Goal: Transaction & Acquisition: Book appointment/travel/reservation

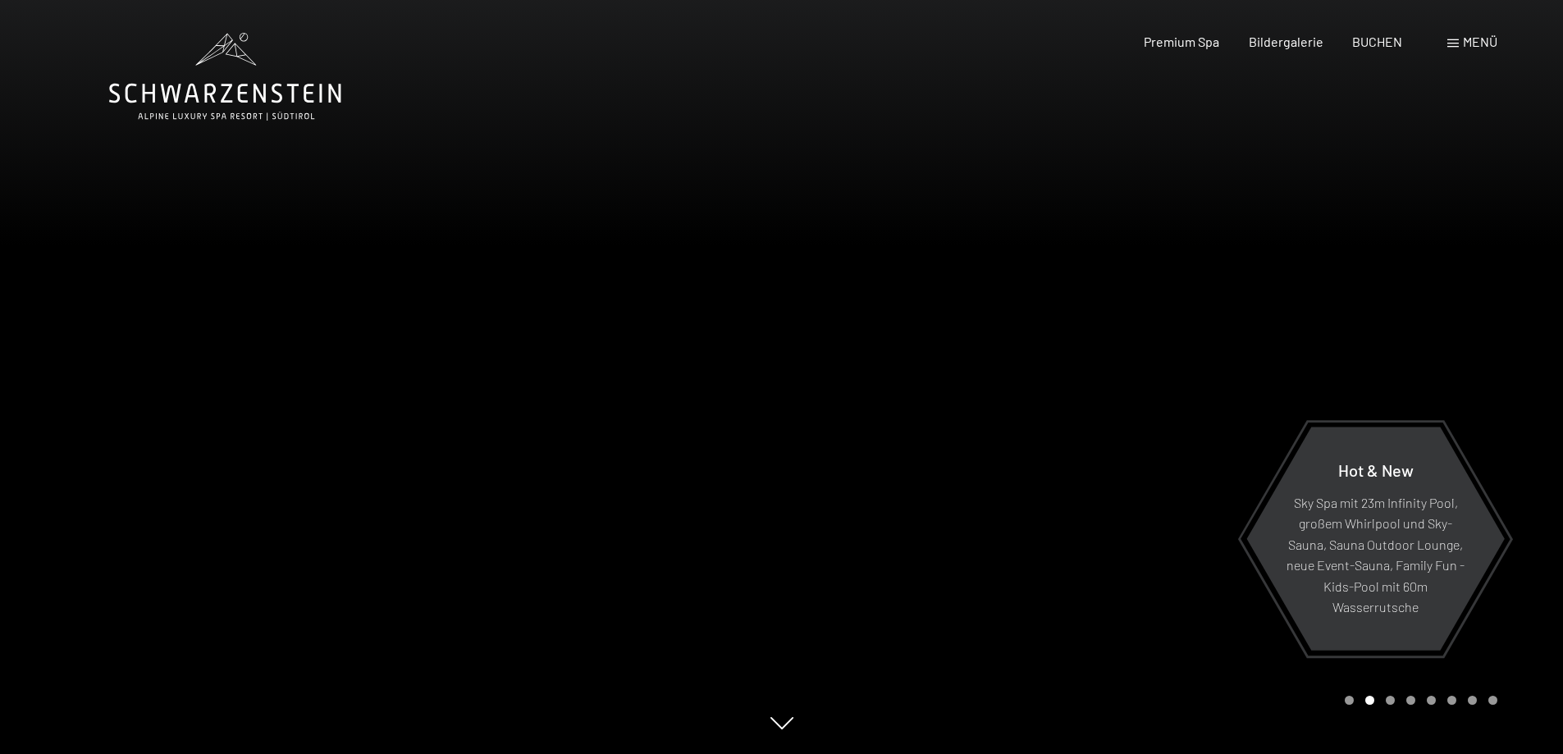
click at [1446, 34] on div "Buchen Anfragen Premium Spa Bildergalerie BUCHEN Menü DE IT EN Gutschein Bilder…" at bounding box center [1291, 42] width 411 height 18
click at [1474, 41] on span "Menü" at bounding box center [1480, 42] width 34 height 16
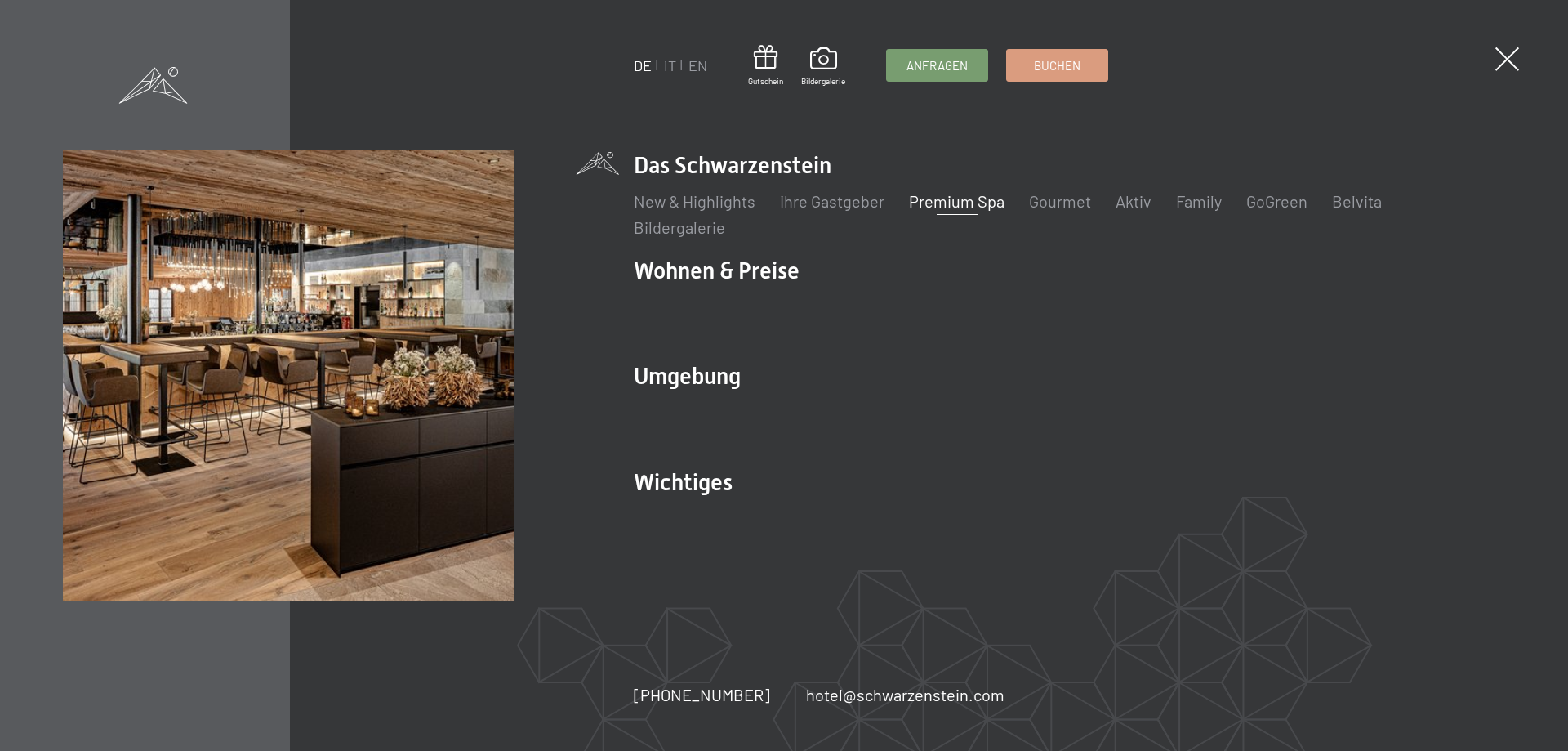
click at [975, 202] on link "Premium Spa" at bounding box center [957, 201] width 96 height 20
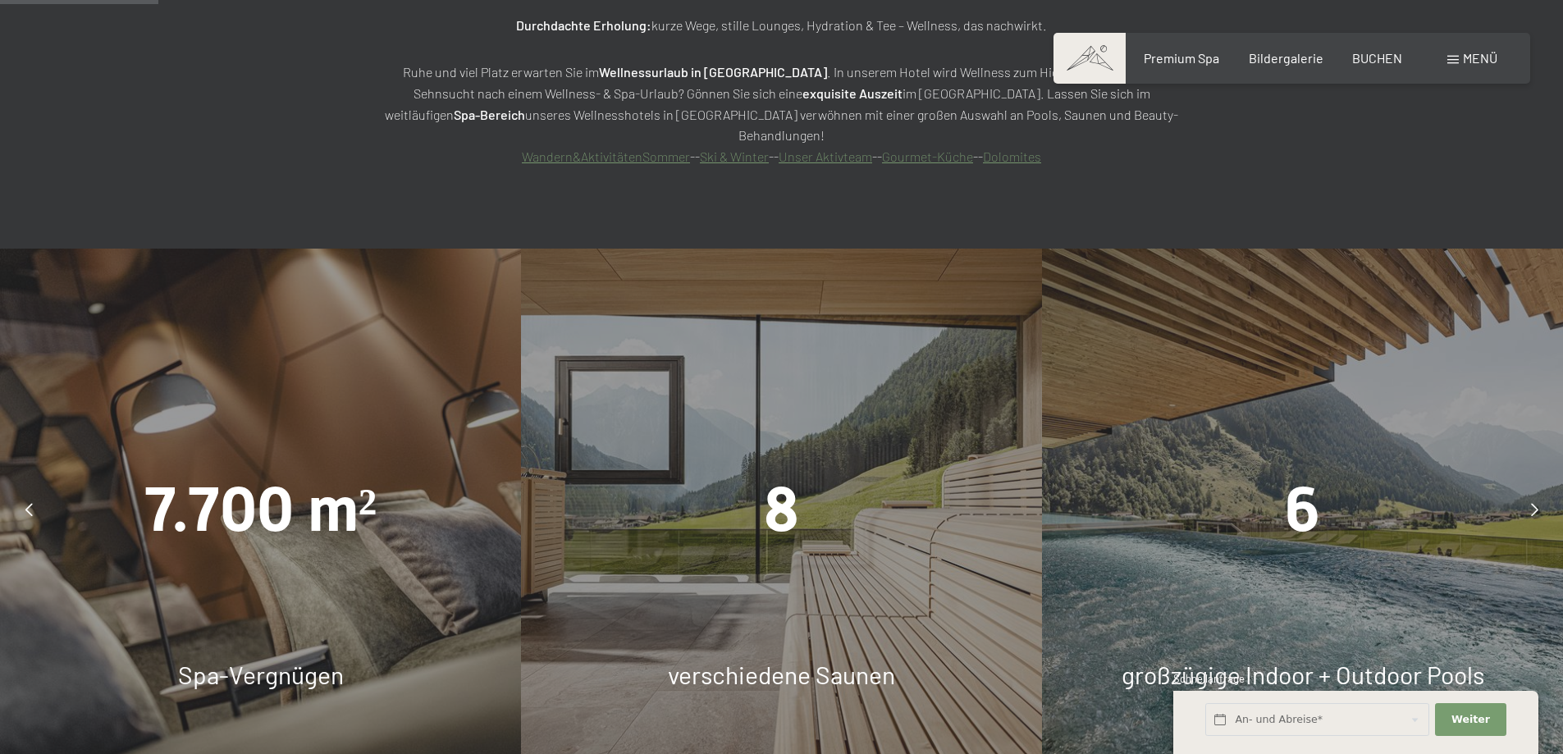
scroll to position [1368, 0]
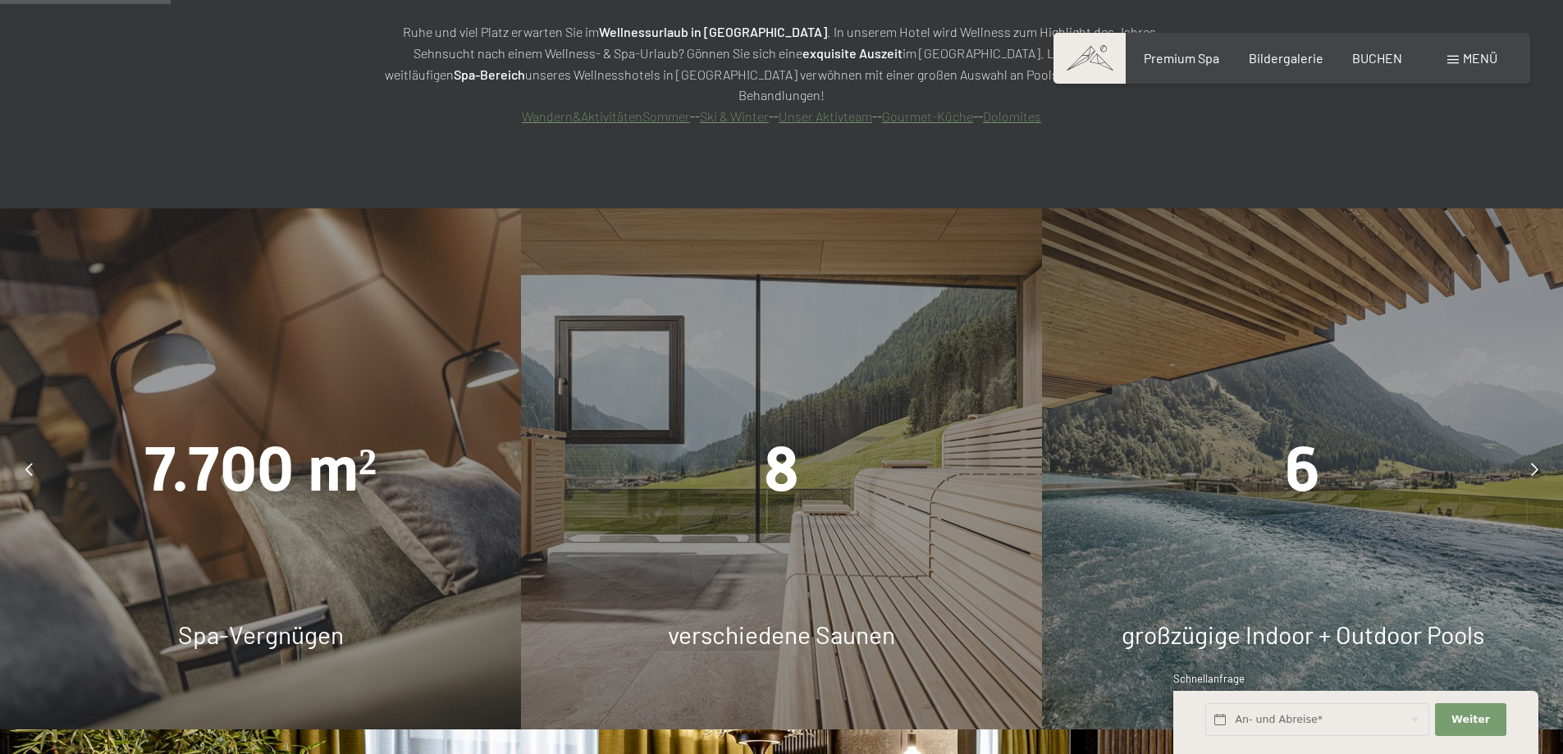
click at [815, 473] on div "8 verschiedene Saunen" at bounding box center [781, 468] width 521 height 521
click at [1532, 463] on icon at bounding box center [1534, 469] width 7 height 13
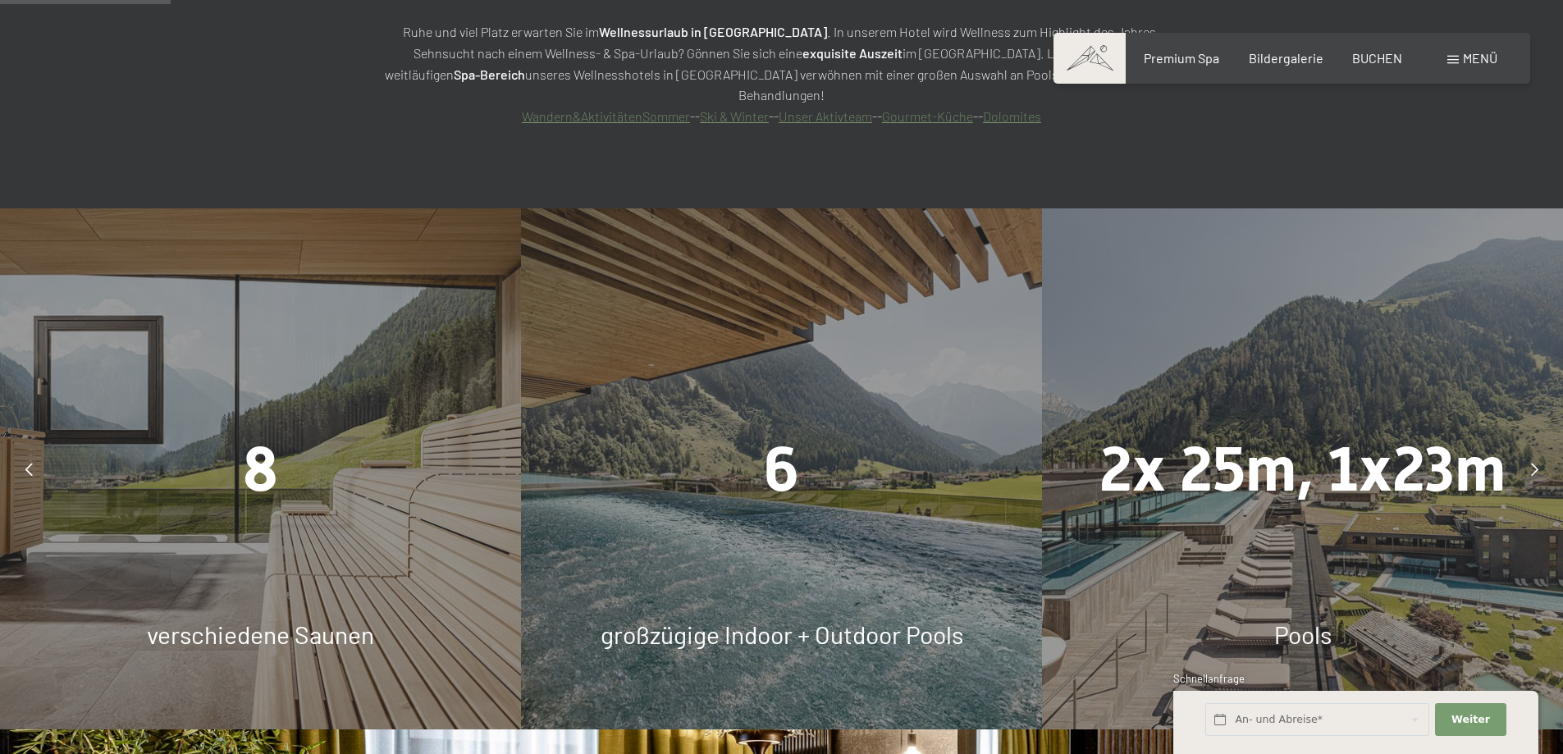
click at [1532, 463] on icon at bounding box center [1534, 469] width 7 height 13
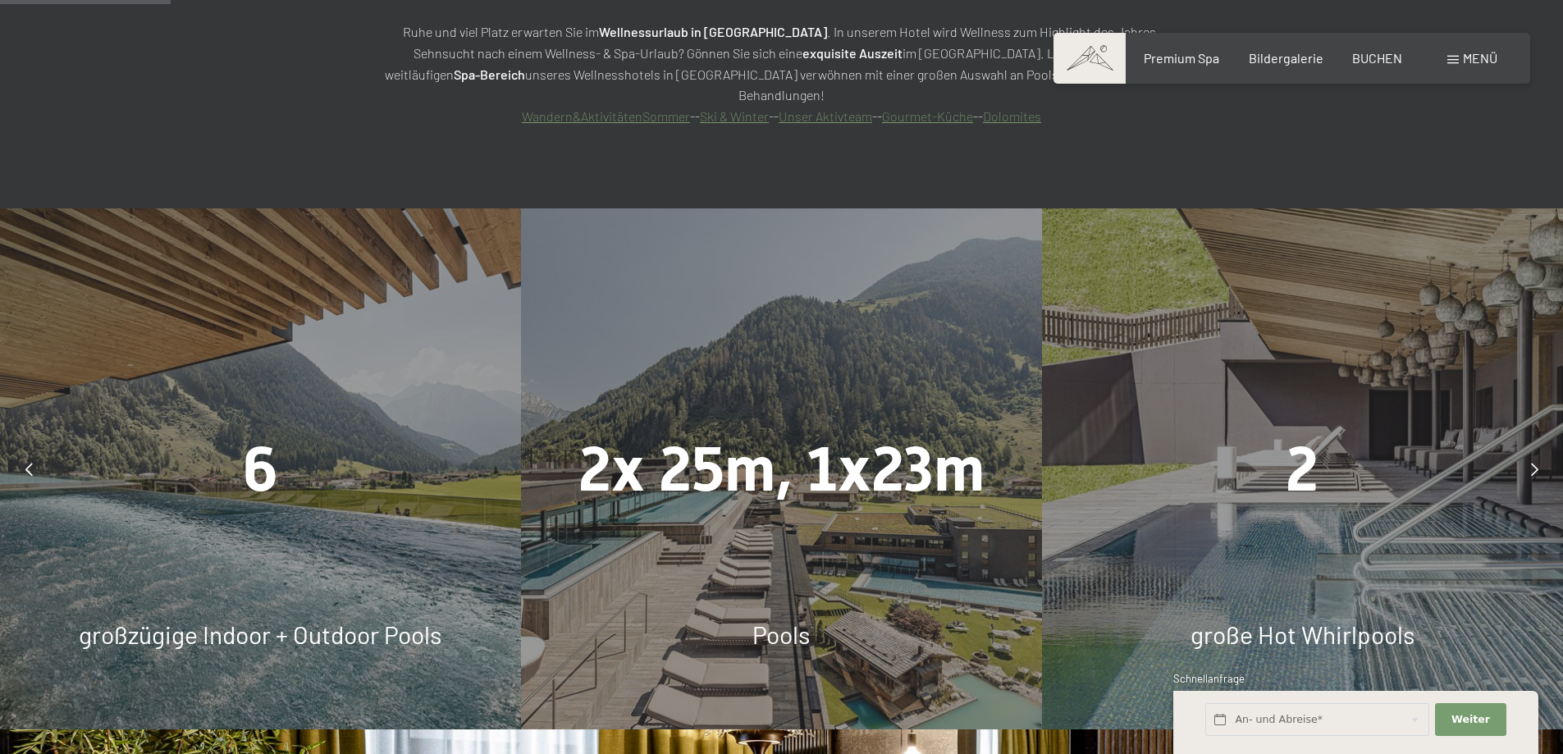
click at [1539, 449] on div at bounding box center [1534, 469] width 41 height 41
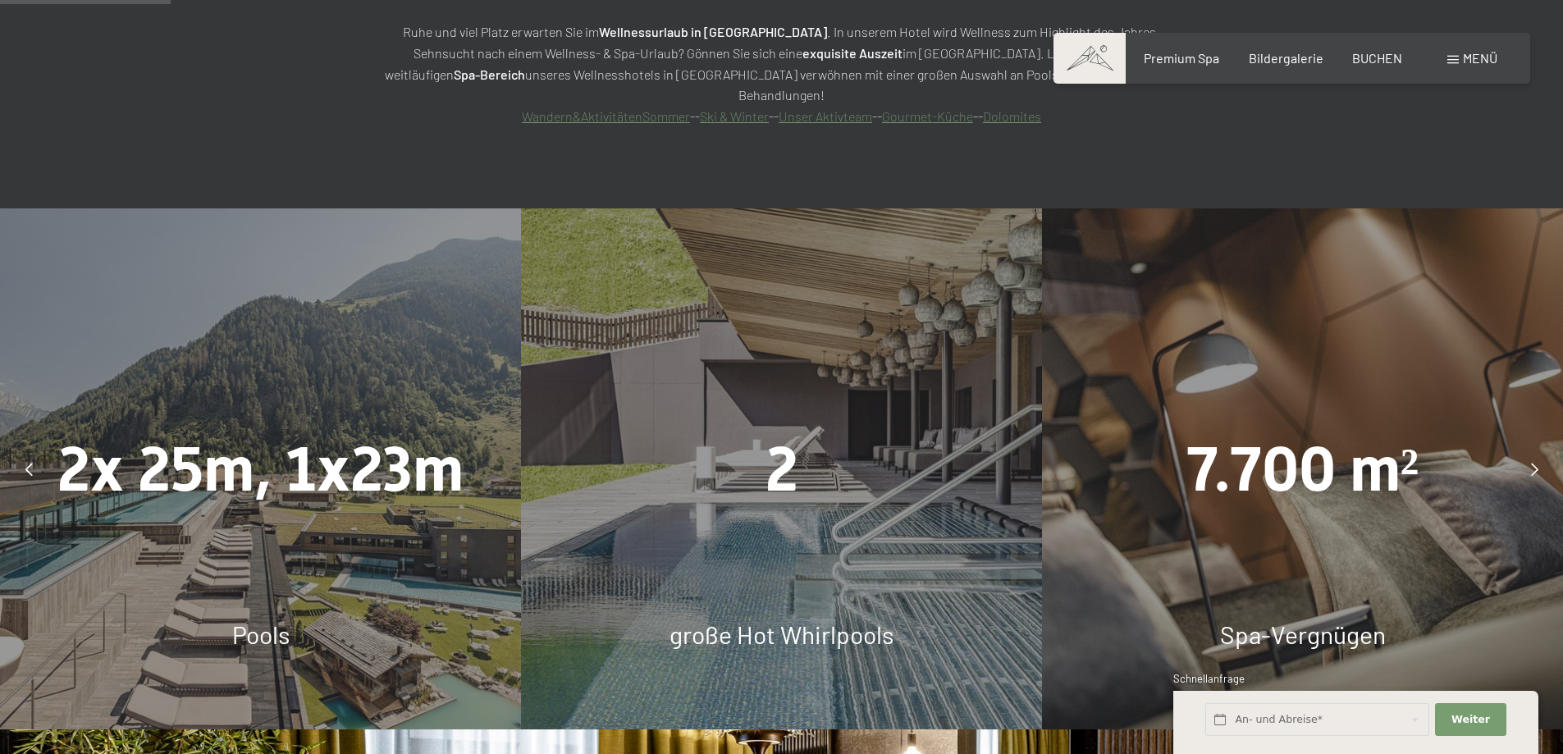
click at [1538, 449] on div at bounding box center [1534, 469] width 41 height 41
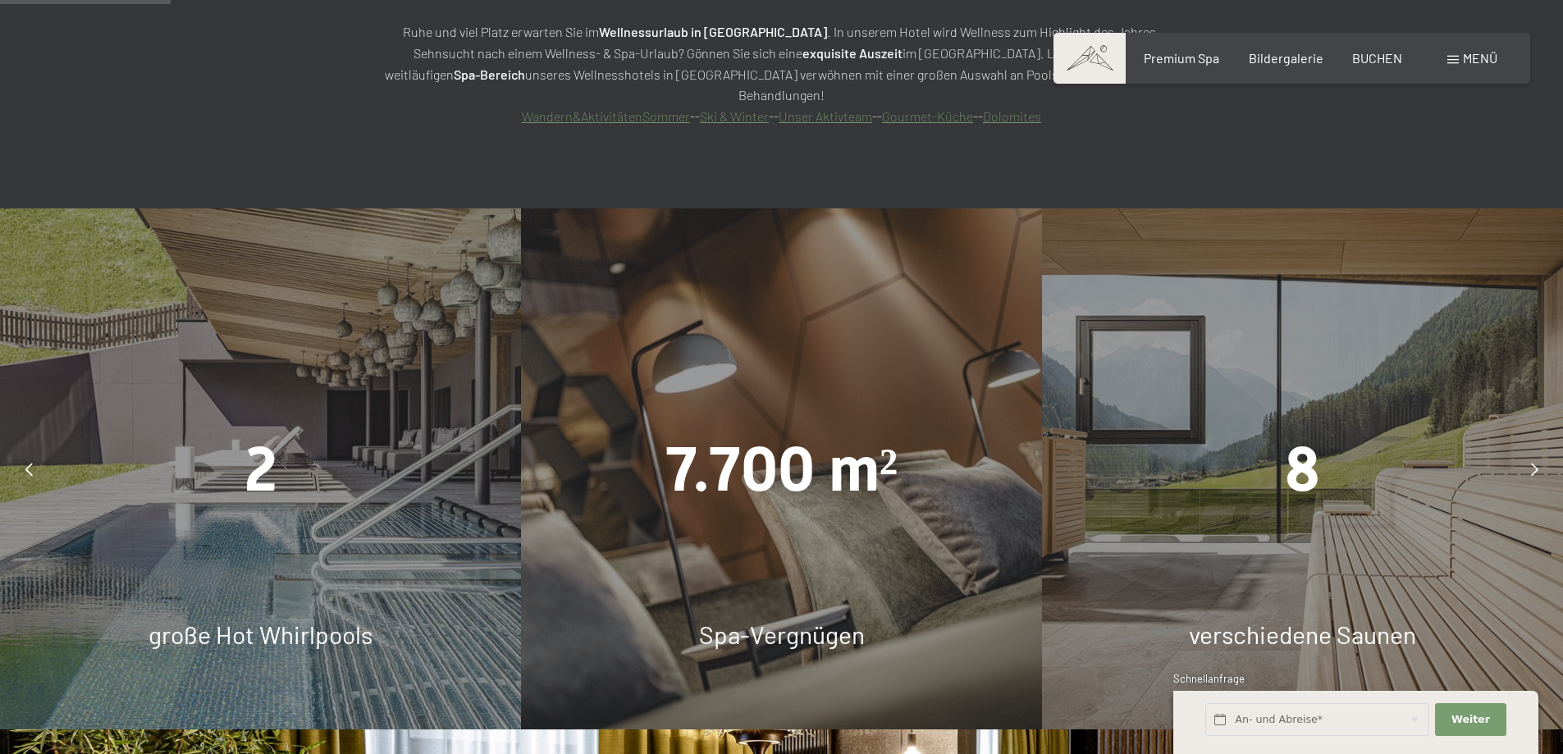
click at [1538, 449] on div at bounding box center [1534, 469] width 41 height 41
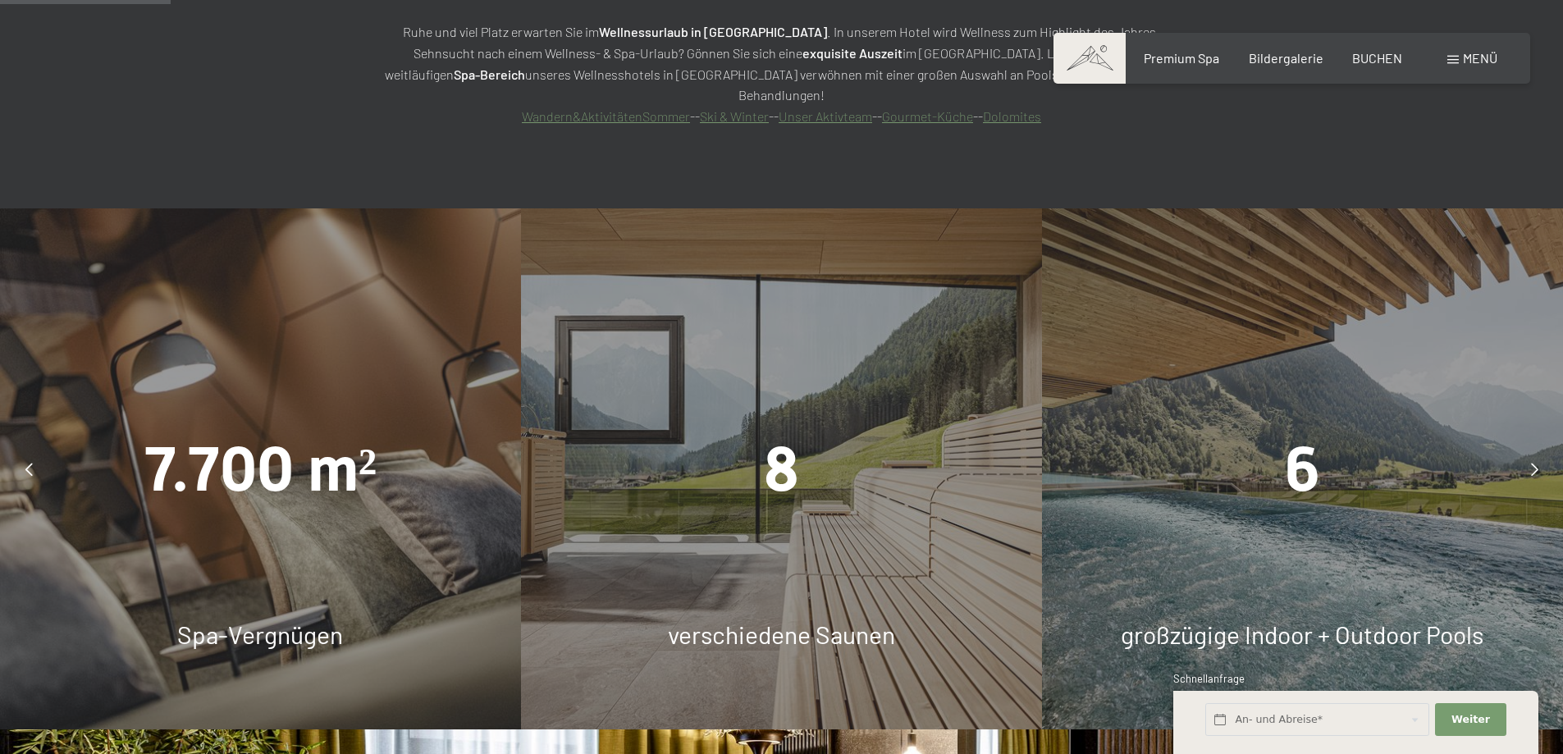
click at [1538, 449] on div at bounding box center [1534, 469] width 41 height 41
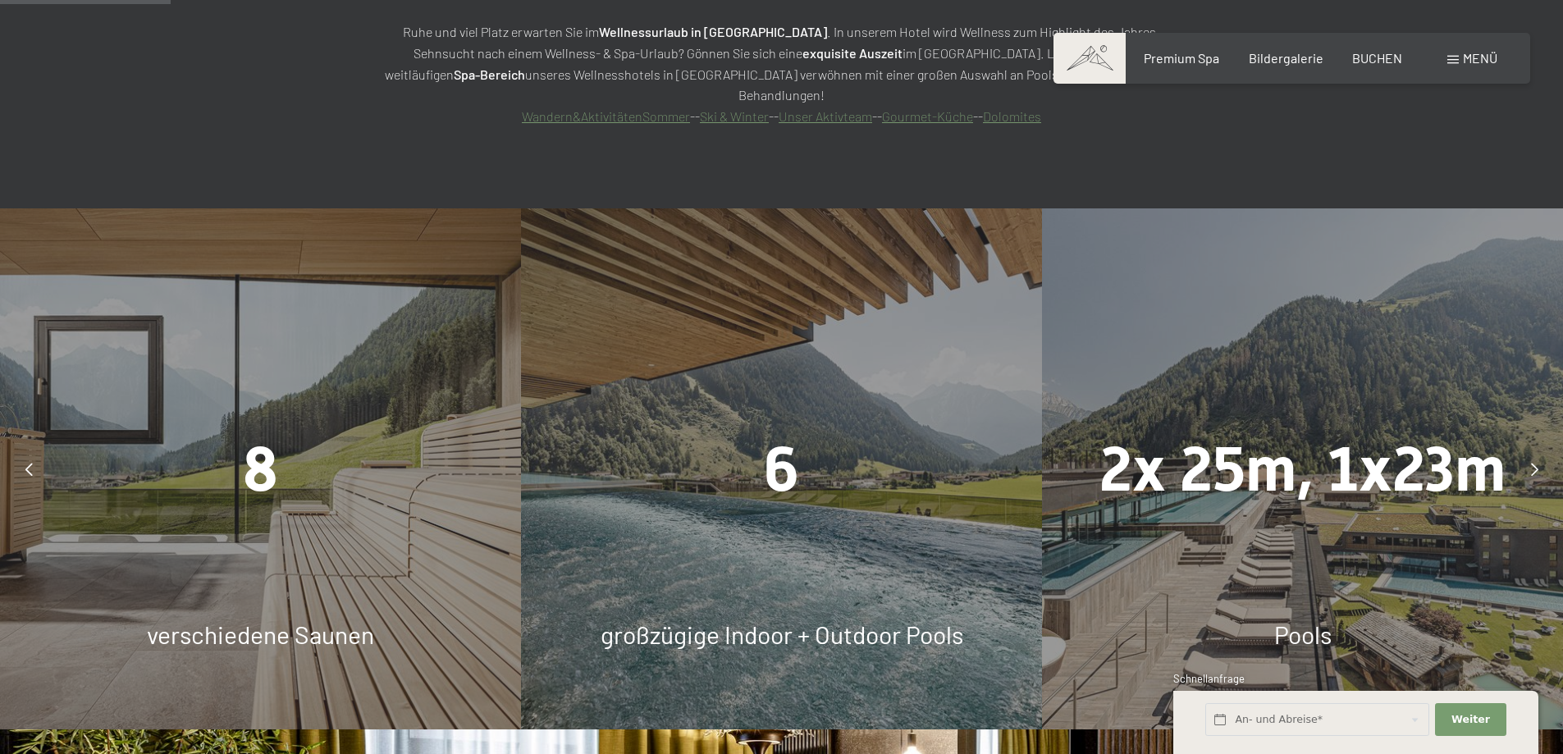
click at [1538, 449] on div at bounding box center [1534, 469] width 41 height 41
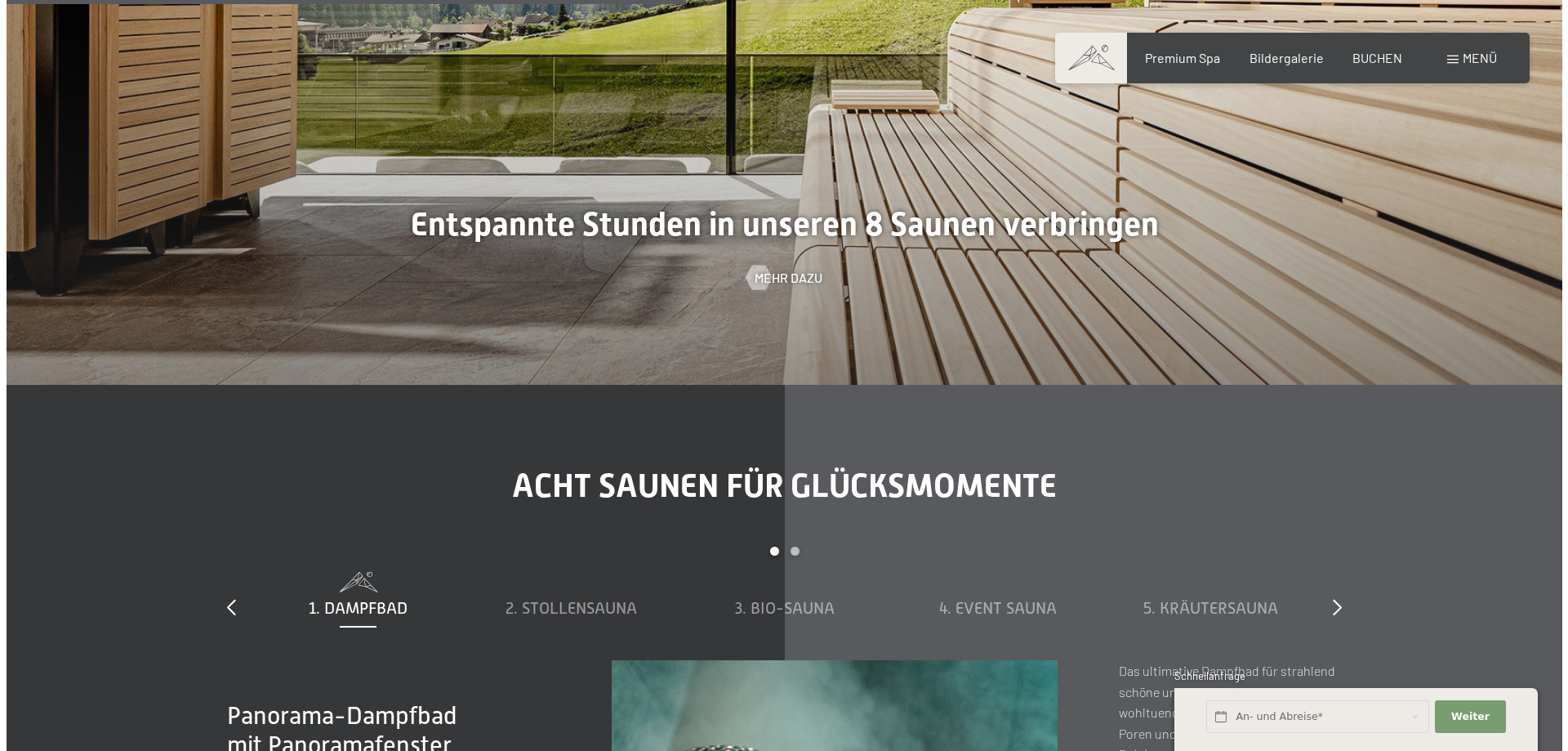
scroll to position [5447, 0]
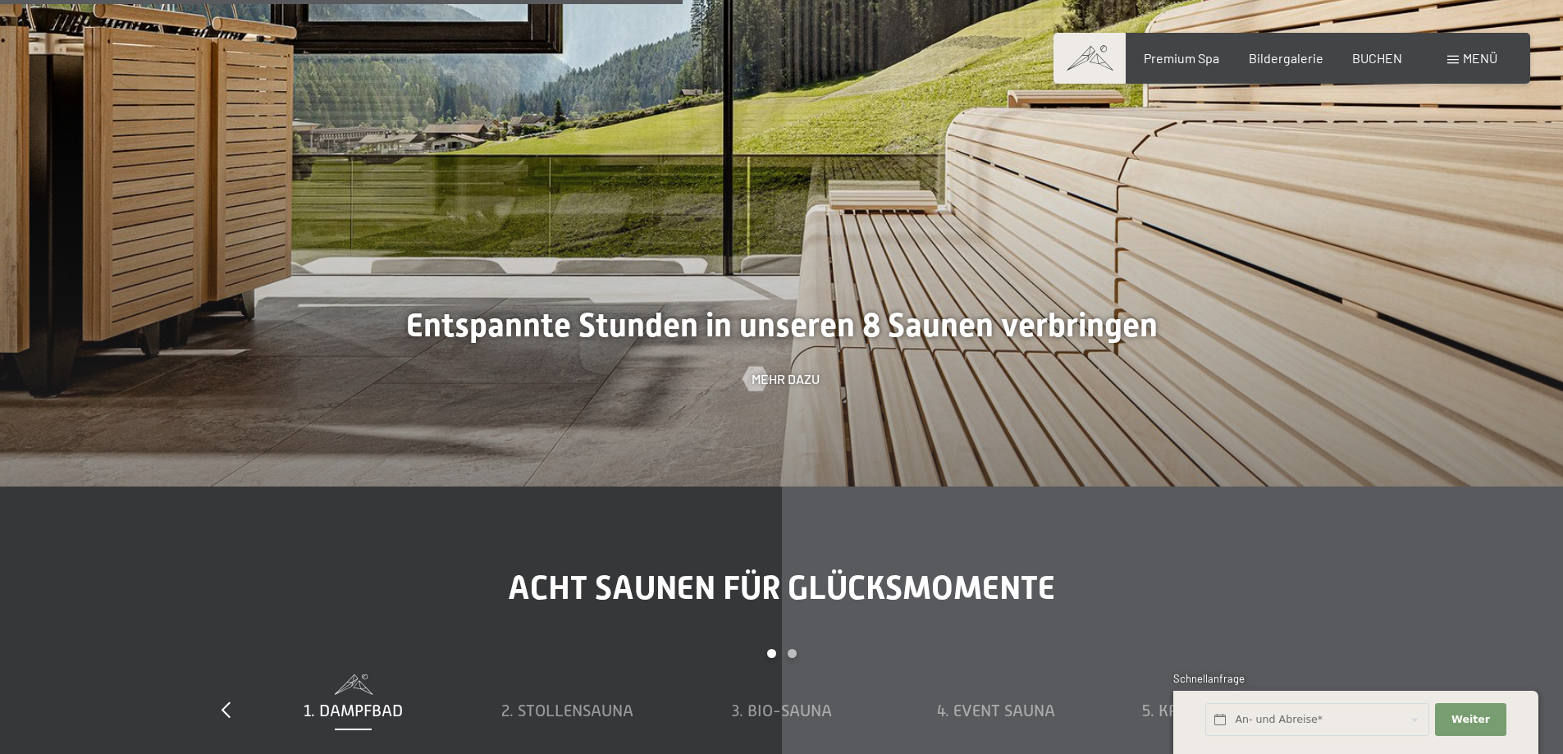
click at [773, 370] on span "Mehr dazu" at bounding box center [785, 379] width 68 height 18
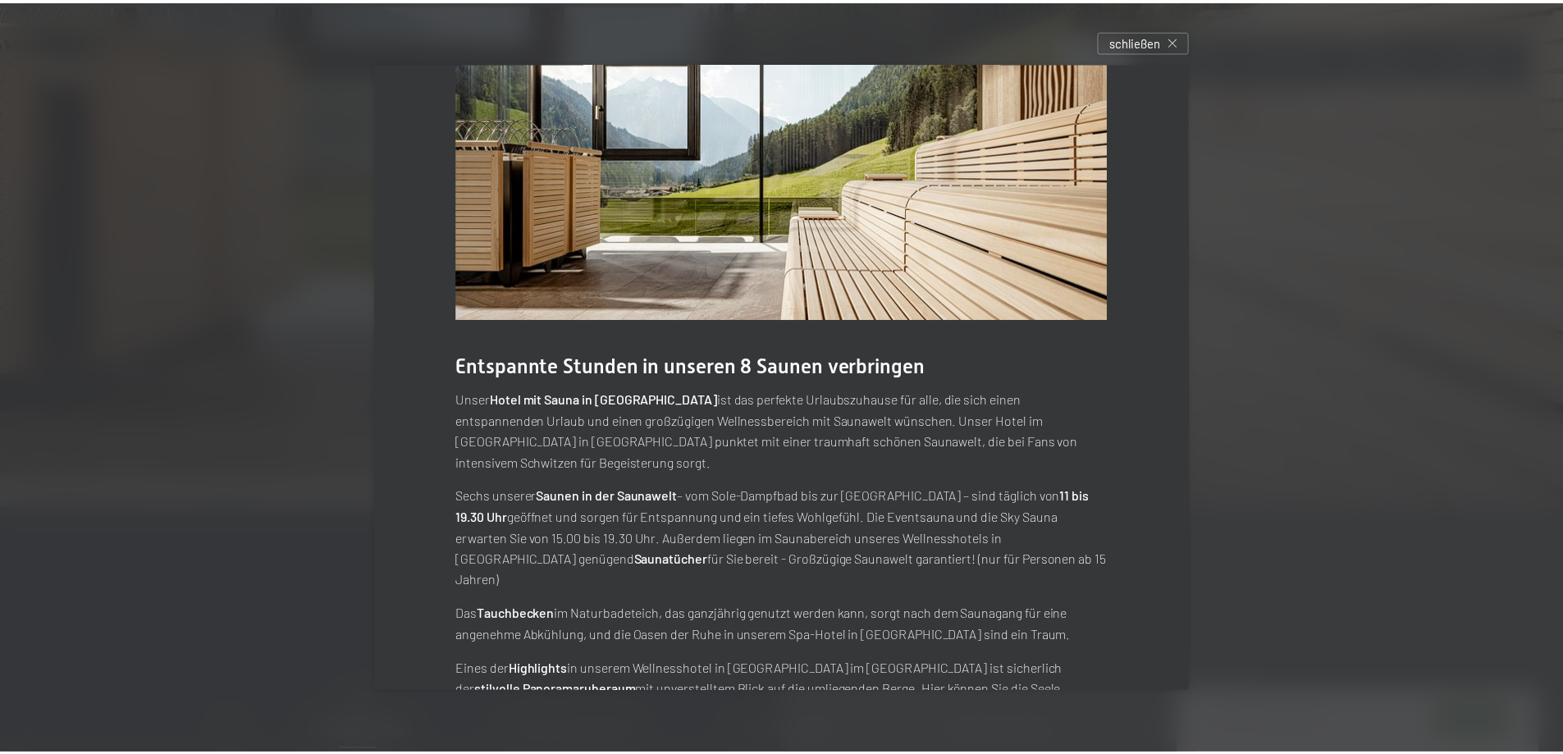
scroll to position [86, 0]
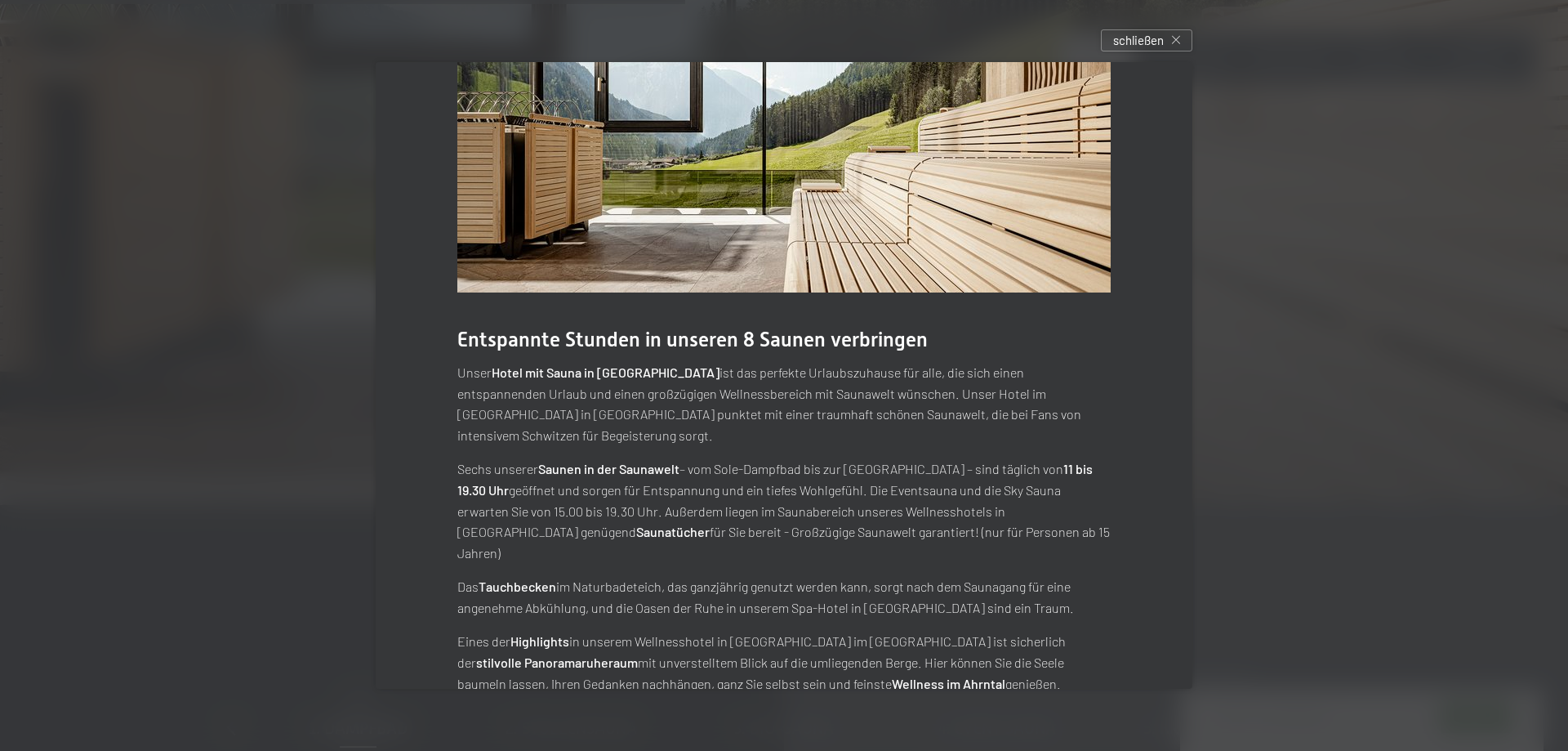
click at [254, 457] on div at bounding box center [784, 376] width 1568 height 751
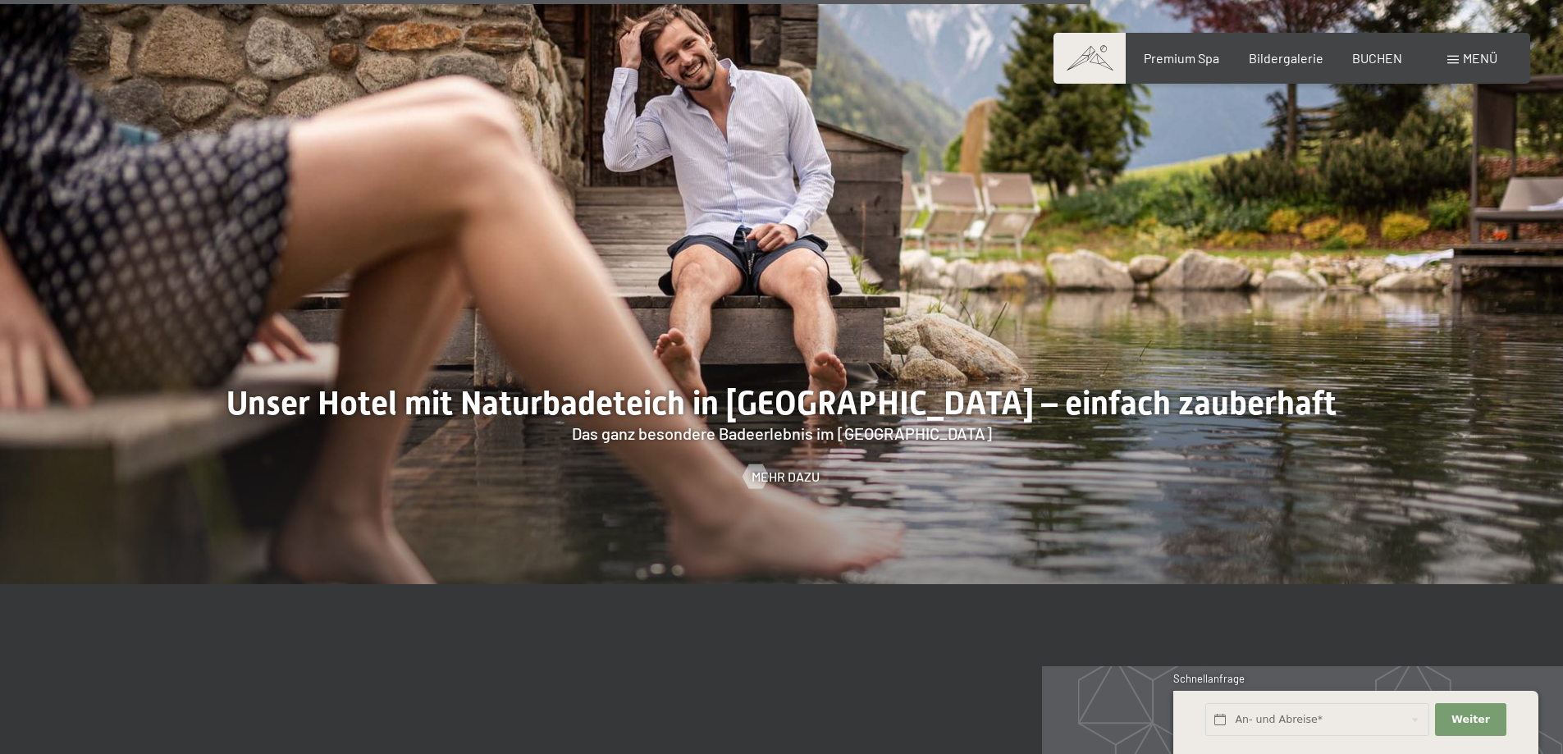
scroll to position [6836, 0]
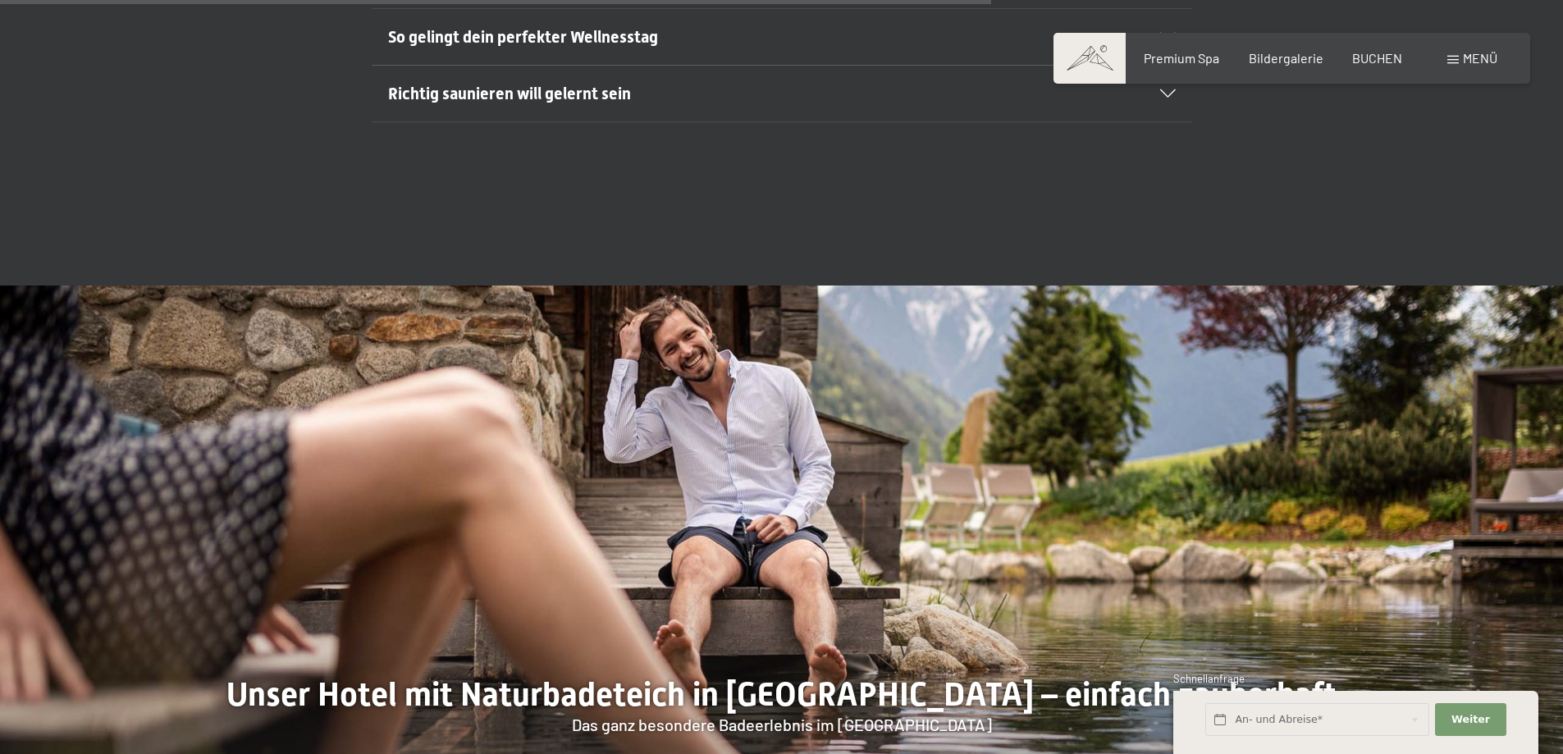
click at [1291, 49] on div "Buchen Anfragen Premium Spa Bildergalerie BUCHEN Menü DE IT EN Gutschein Bilder…" at bounding box center [1291, 58] width 411 height 18
click at [1284, 53] on span "Bildergalerie" at bounding box center [1286, 56] width 75 height 16
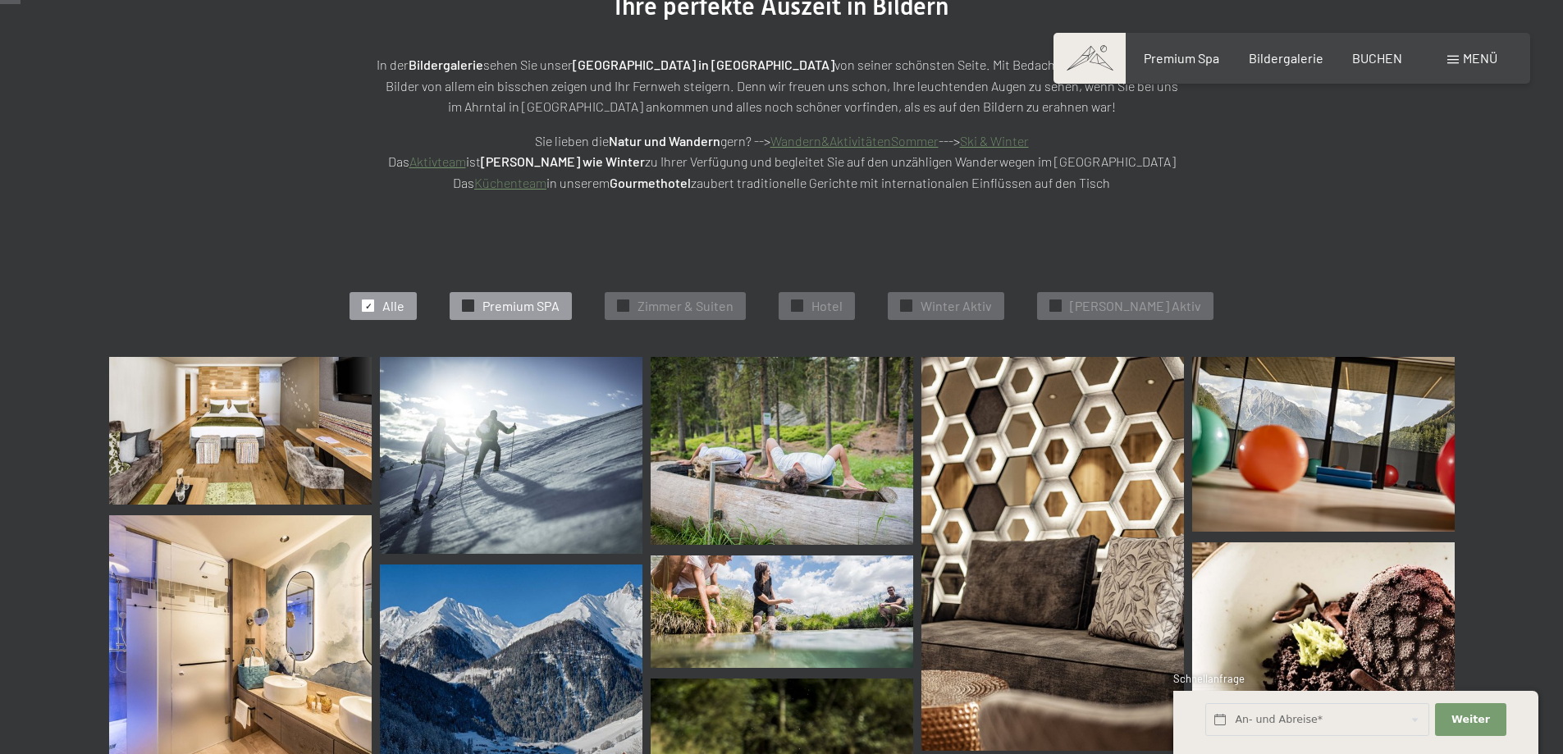
click at [558, 305] on span "Premium SPA" at bounding box center [520, 306] width 77 height 18
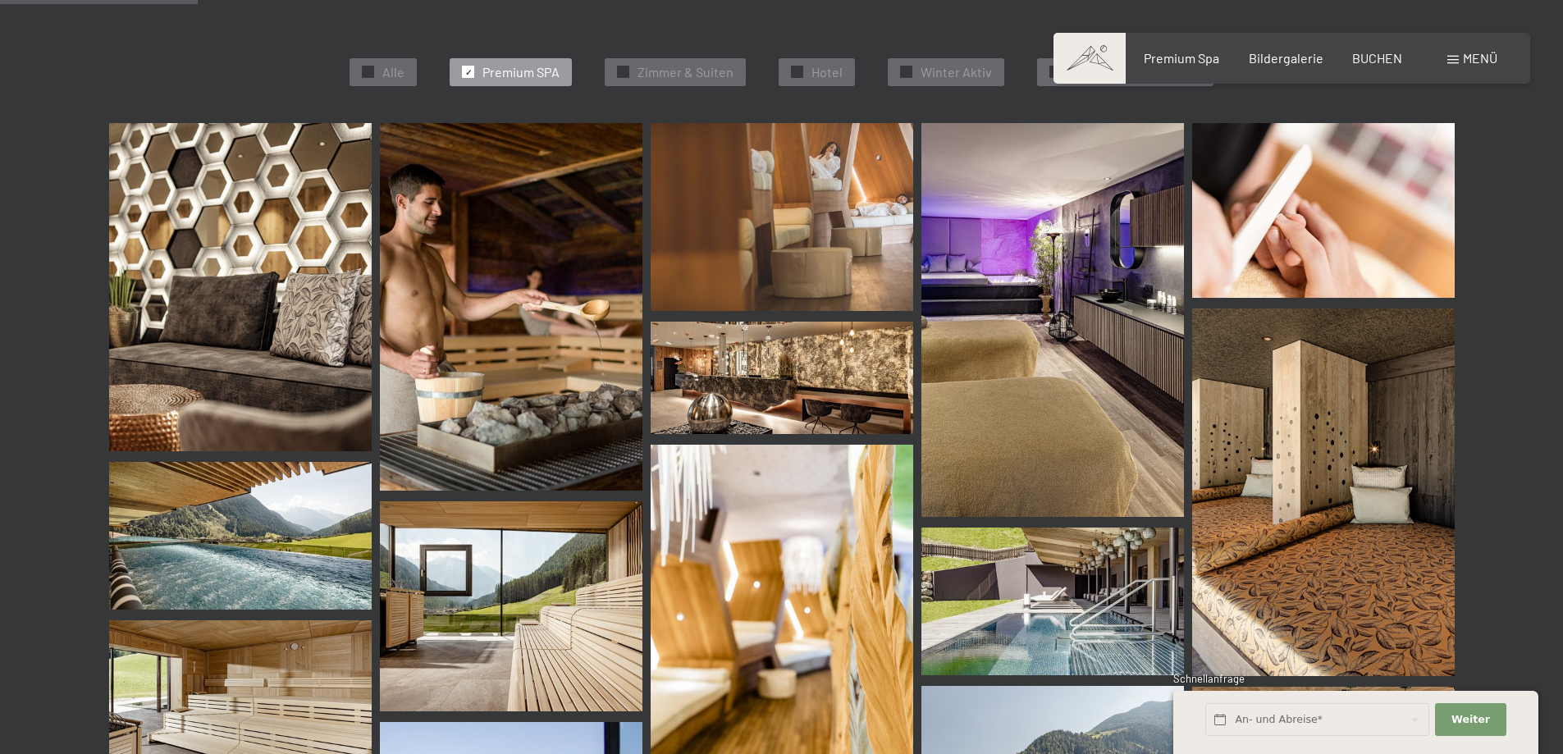
scroll to position [687, 0]
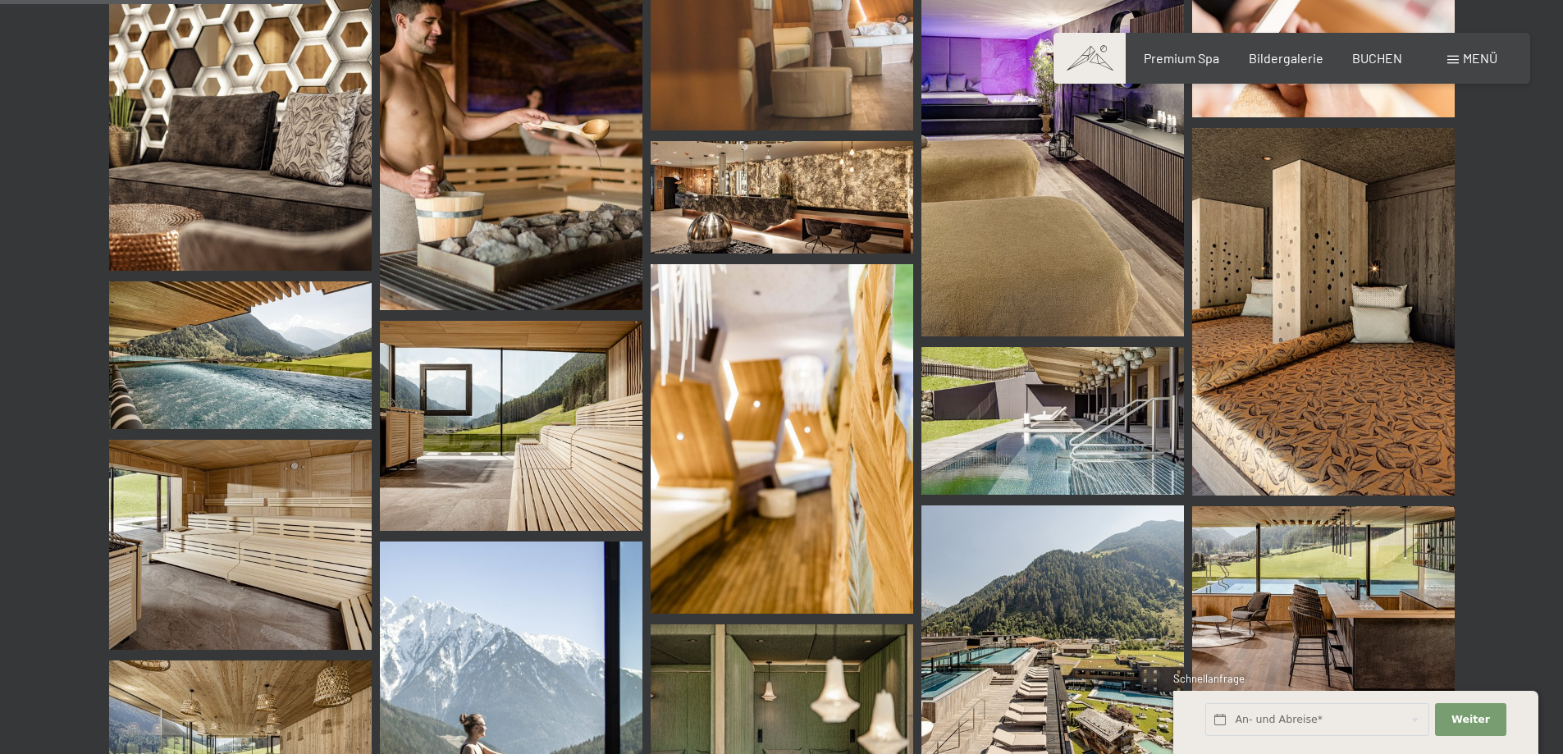
click at [1317, 542] on img at bounding box center [1323, 604] width 263 height 197
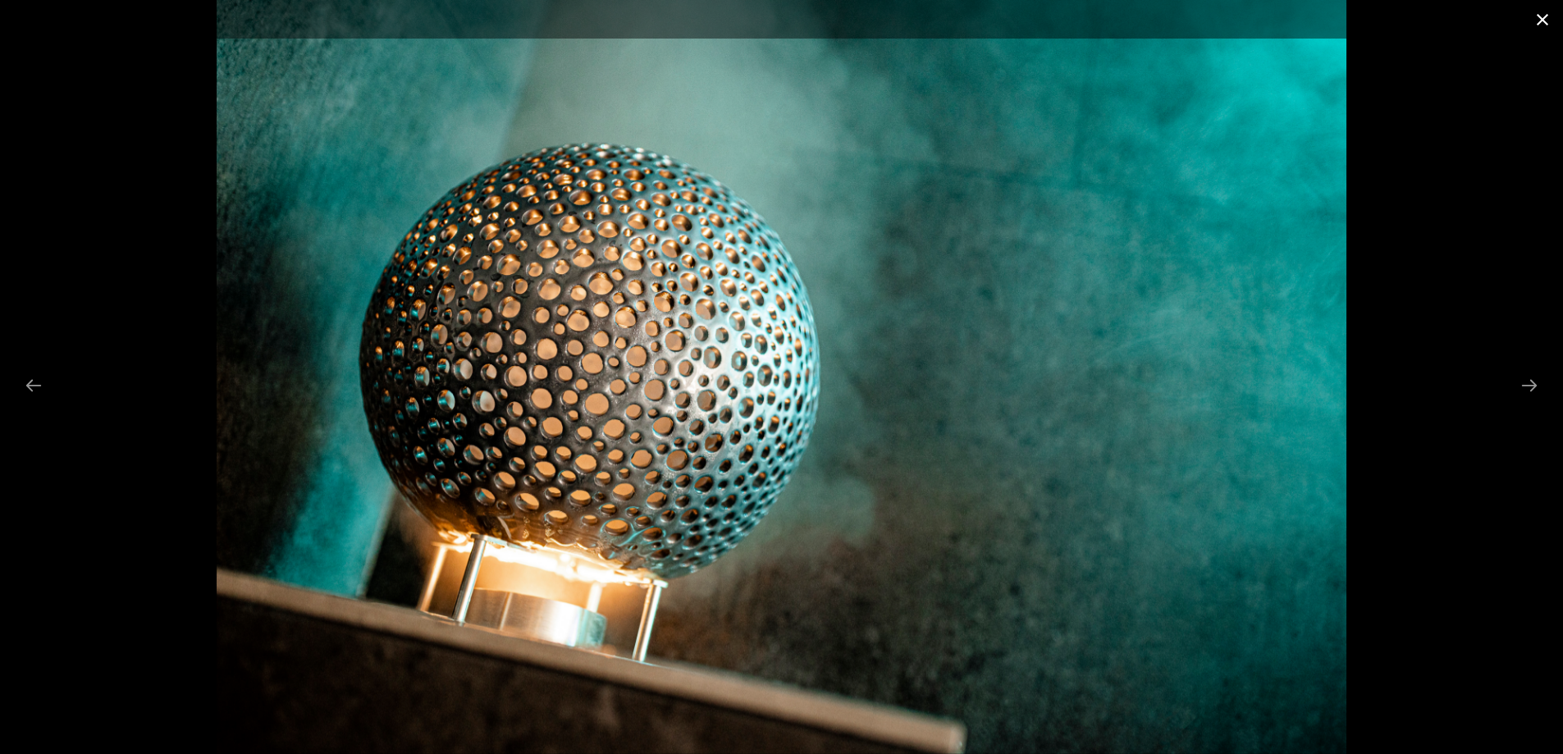
click at [1553, 21] on button "Close gallery" at bounding box center [1542, 19] width 41 height 39
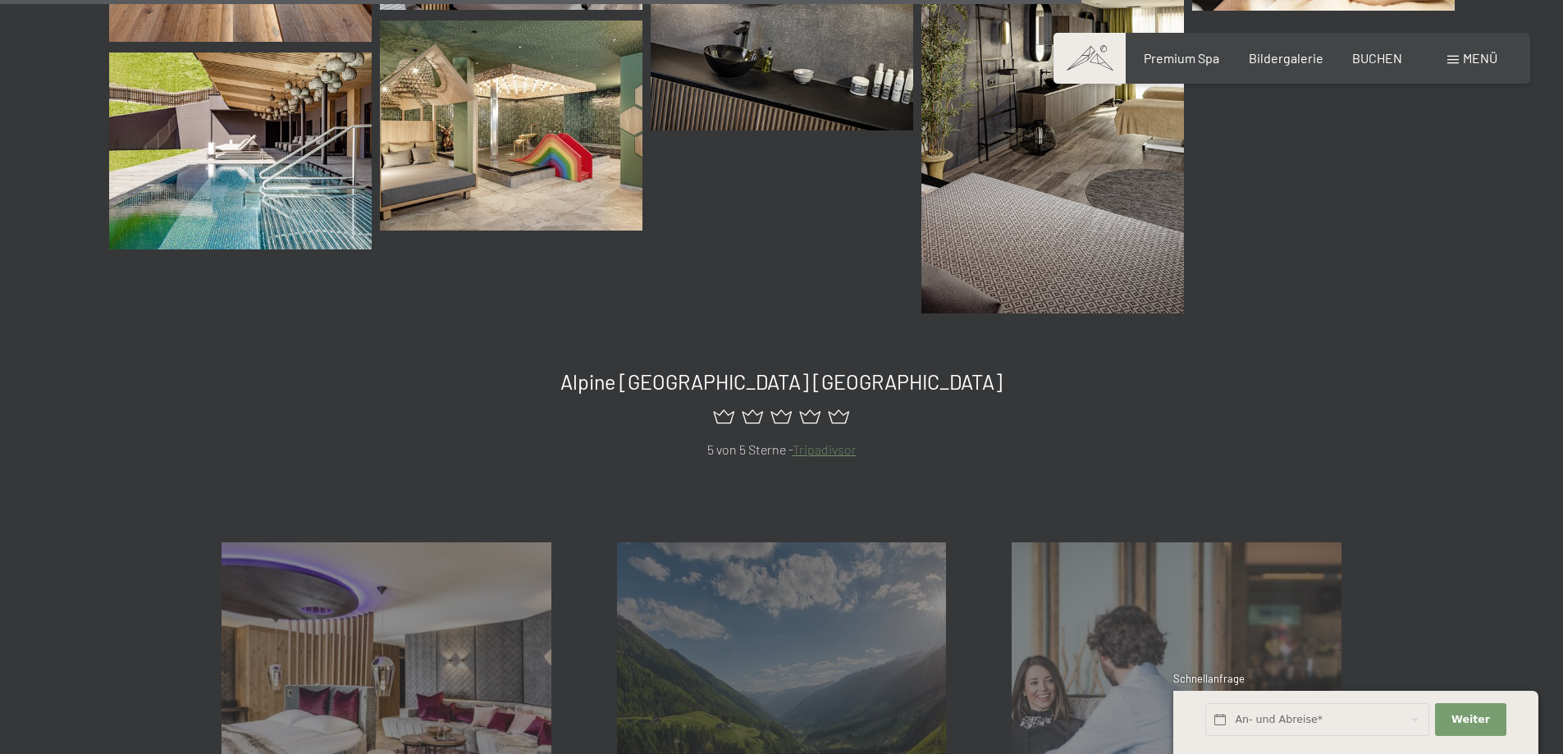
scroll to position [2601, 0]
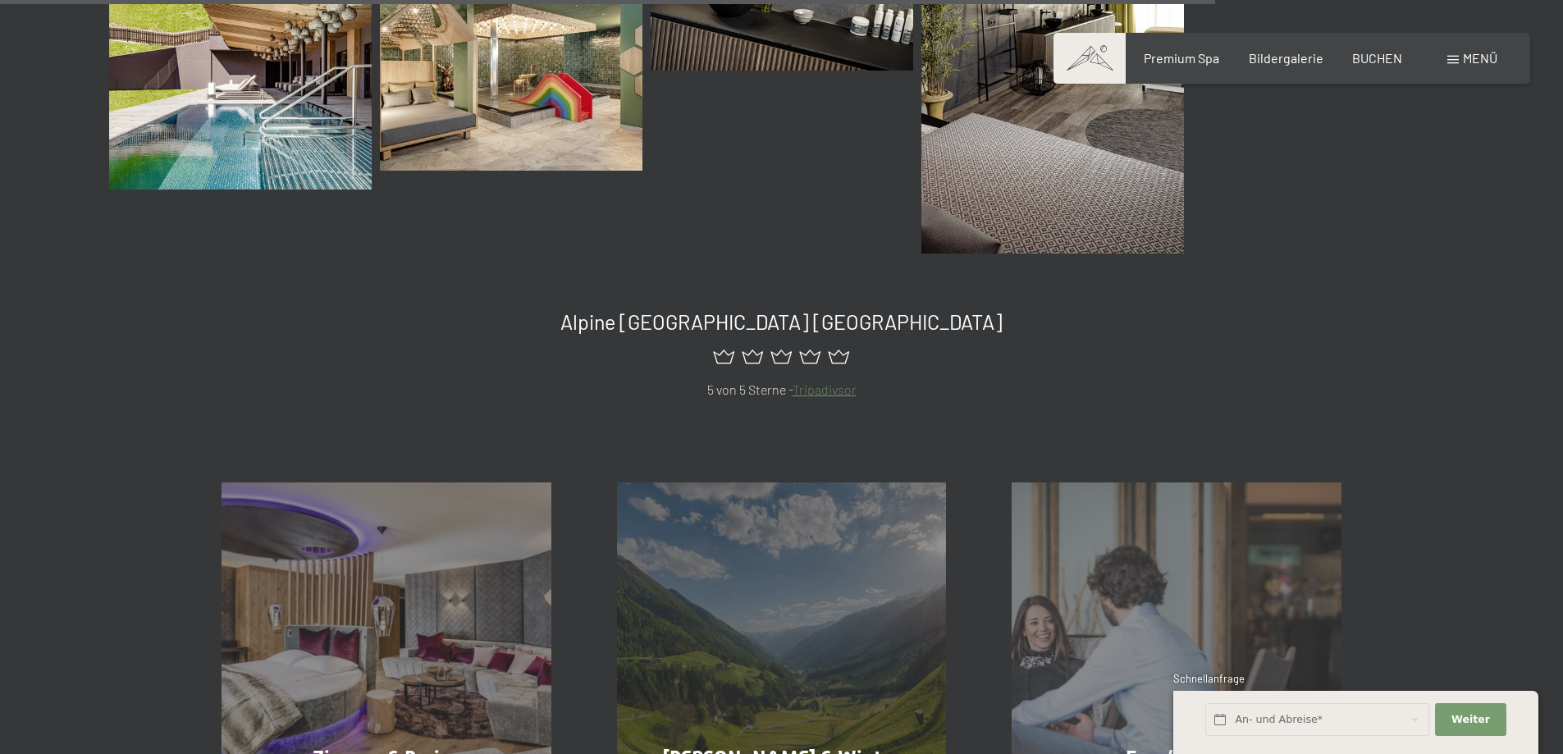
click at [544, 127] on img at bounding box center [511, 66] width 263 height 210
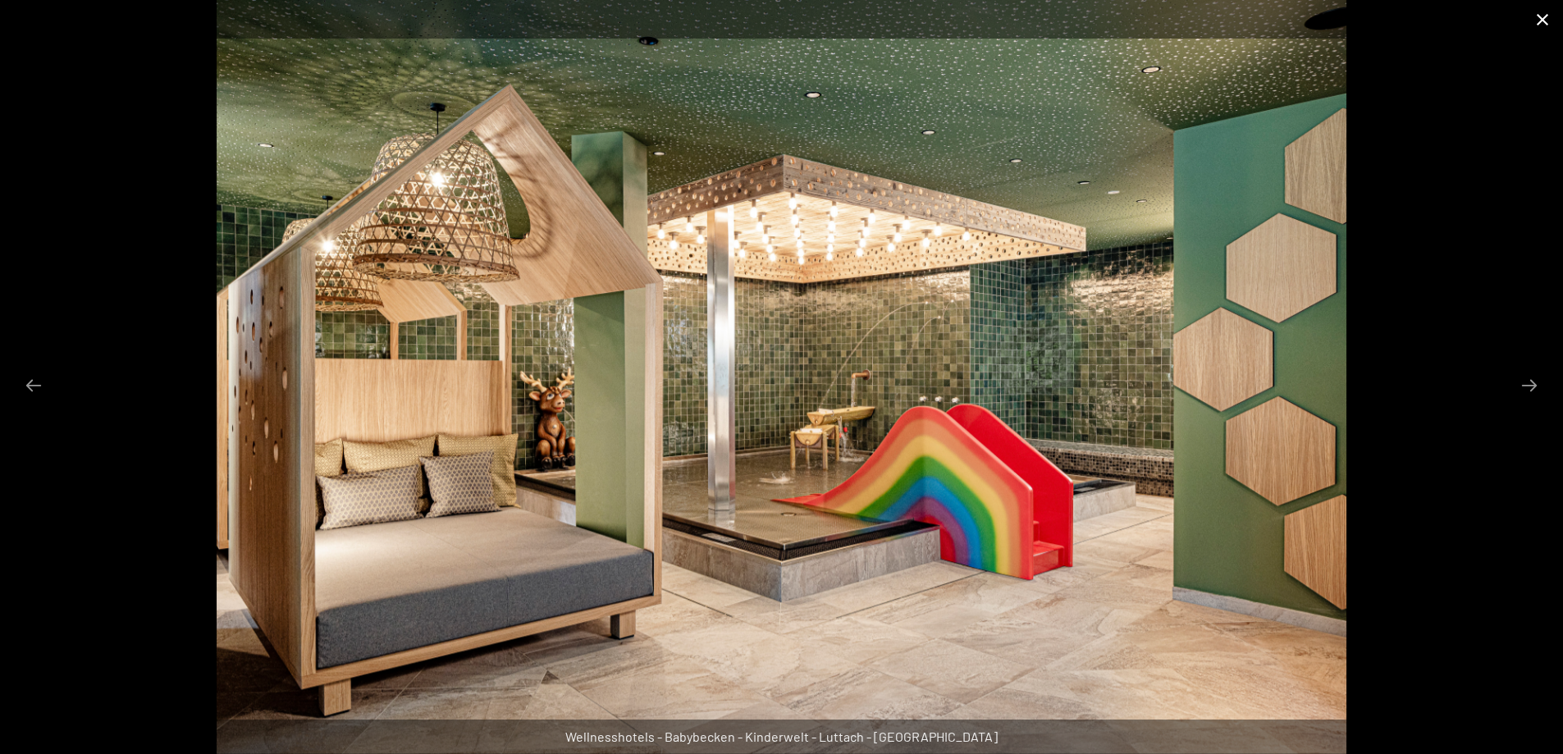
click at [1540, 19] on button "Close gallery" at bounding box center [1542, 19] width 41 height 39
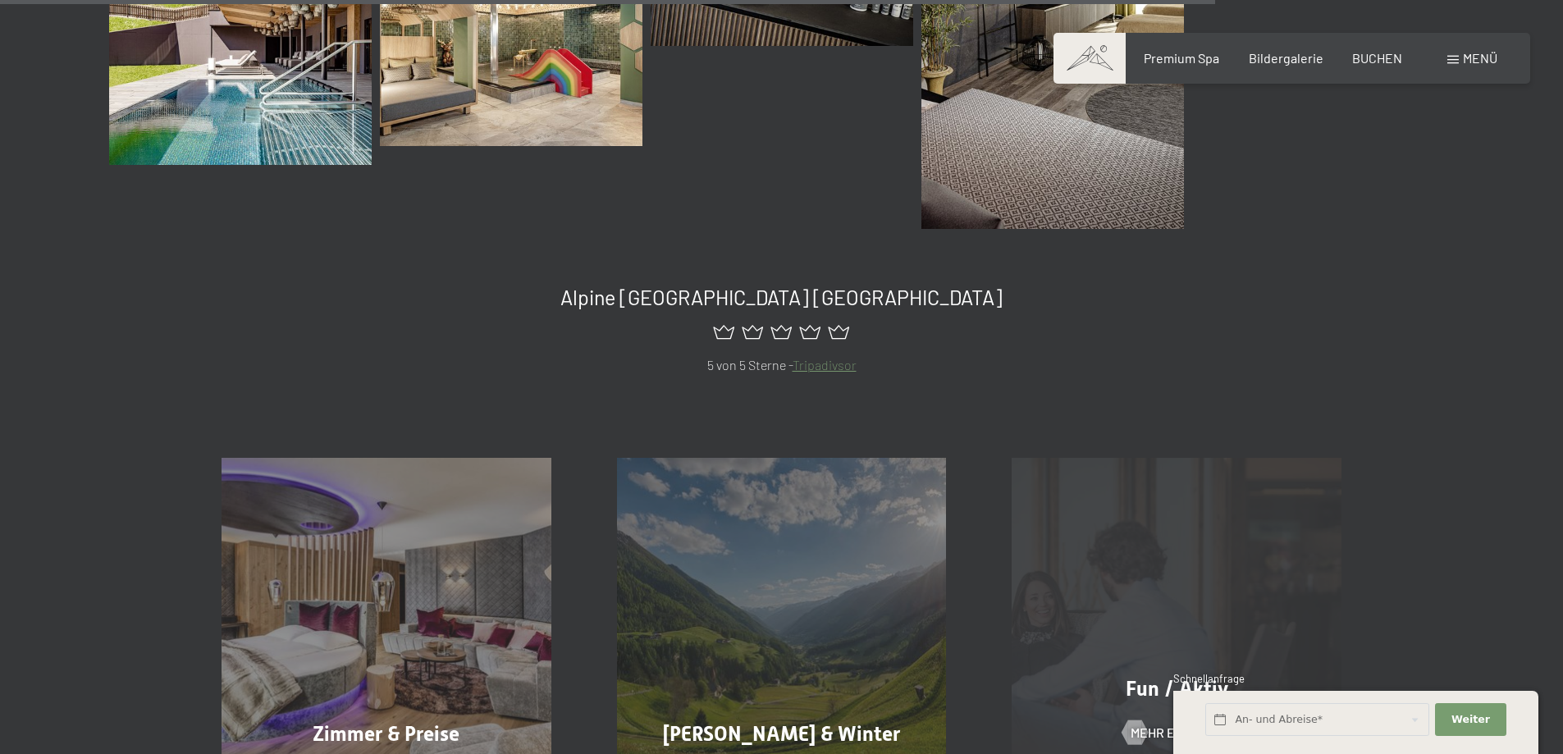
scroll to position [3012, 0]
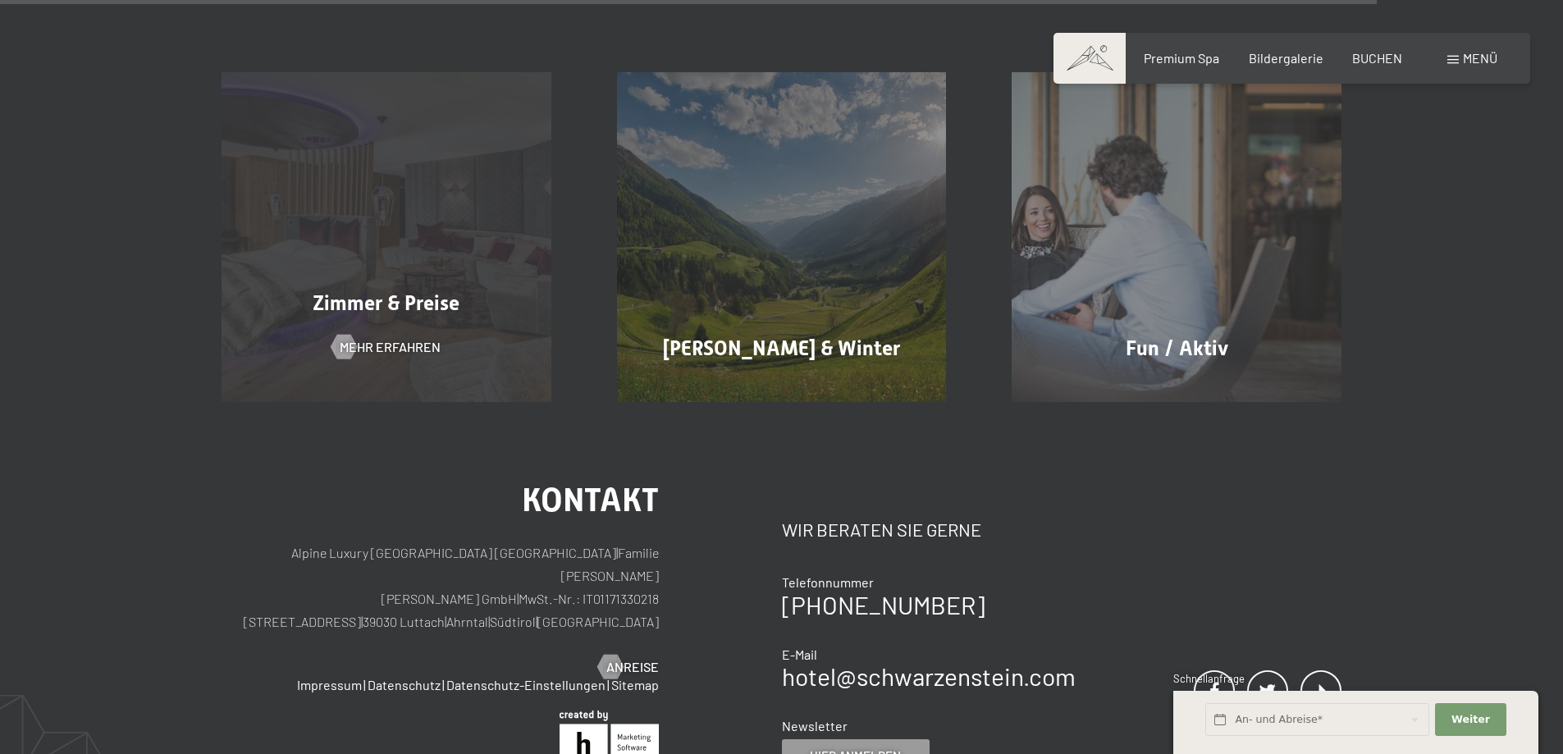
click at [319, 254] on div "Zimmer & Preise Mehr erfahren" at bounding box center [386, 237] width 395 height 330
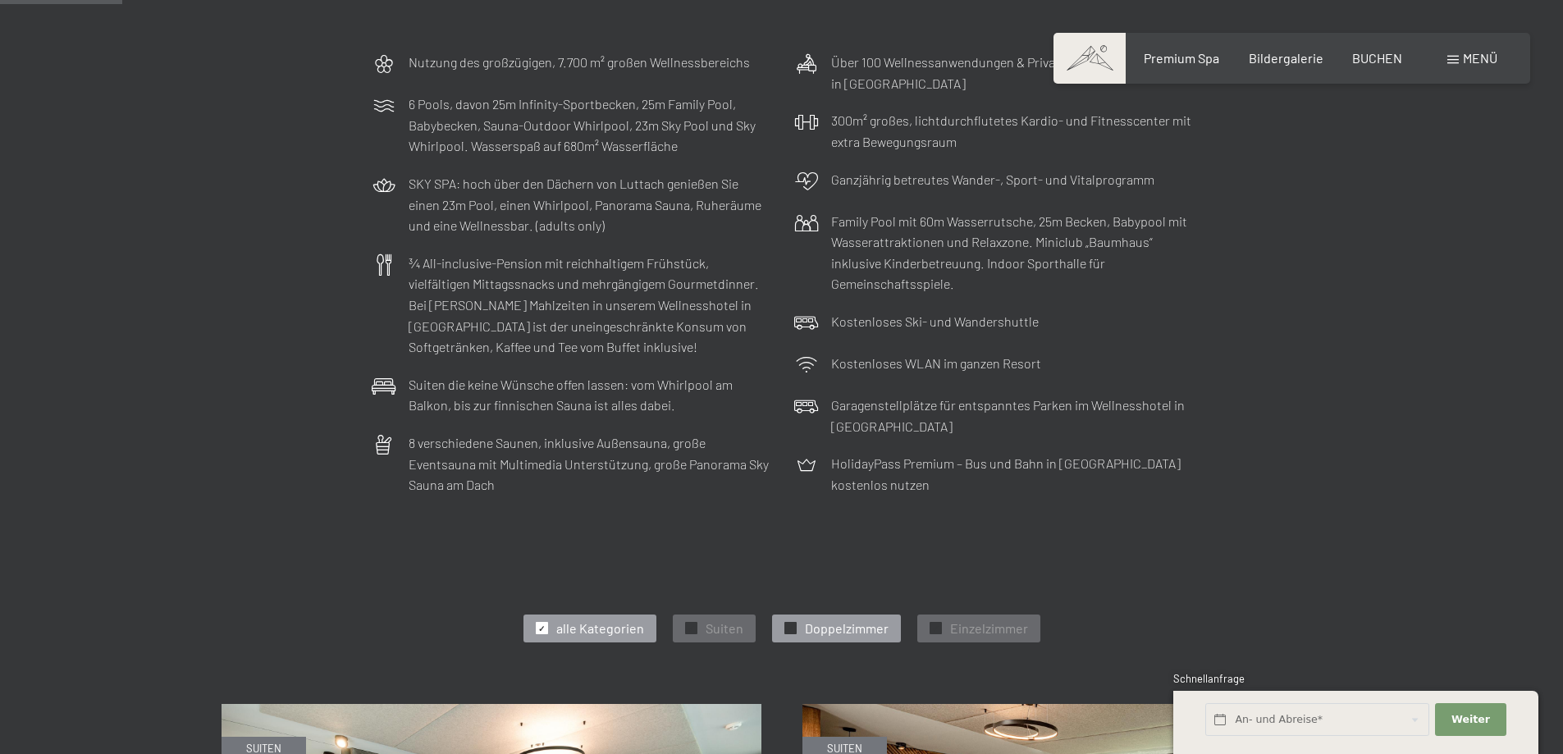
scroll to position [410, 0]
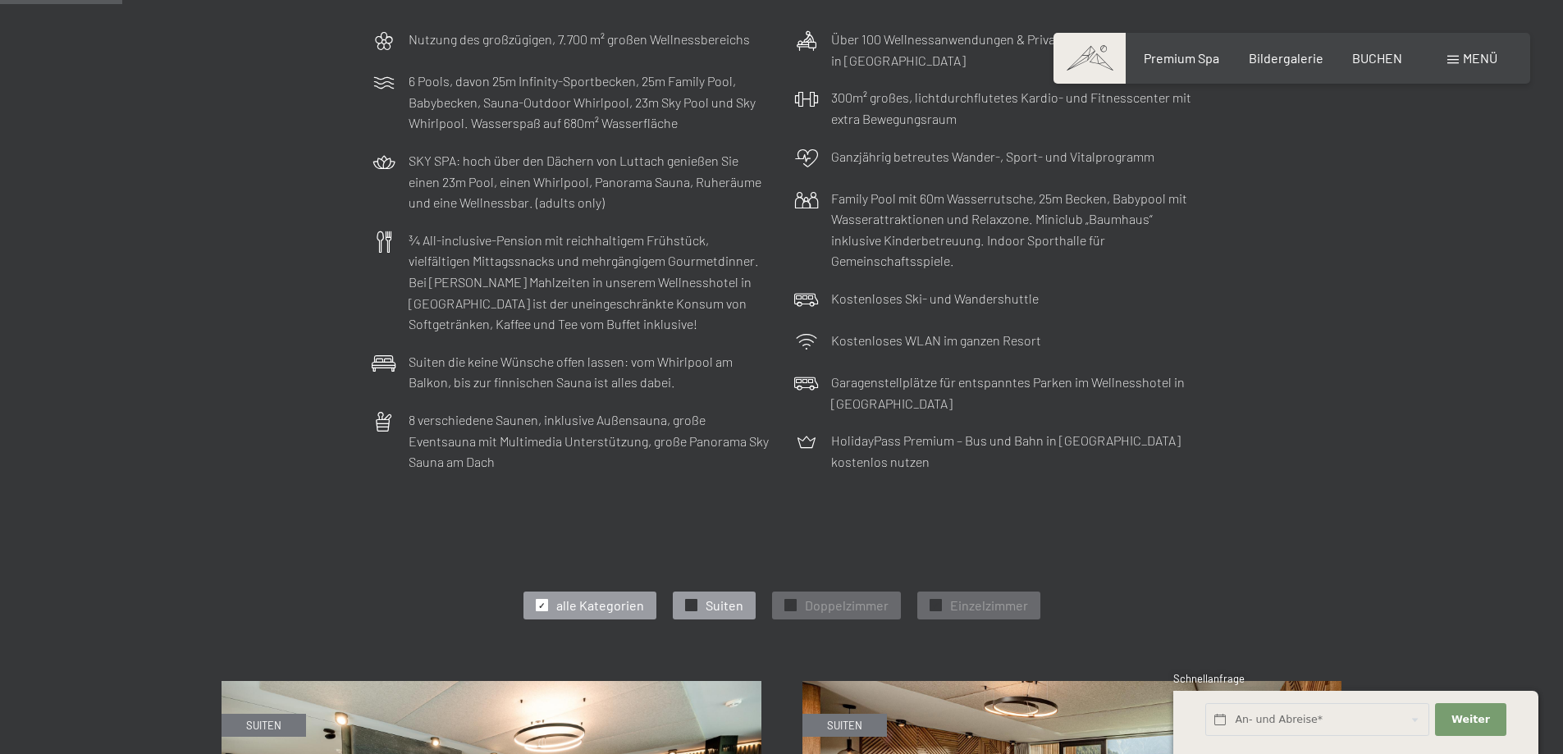
click at [690, 605] on span "✓" at bounding box center [690, 605] width 7 height 11
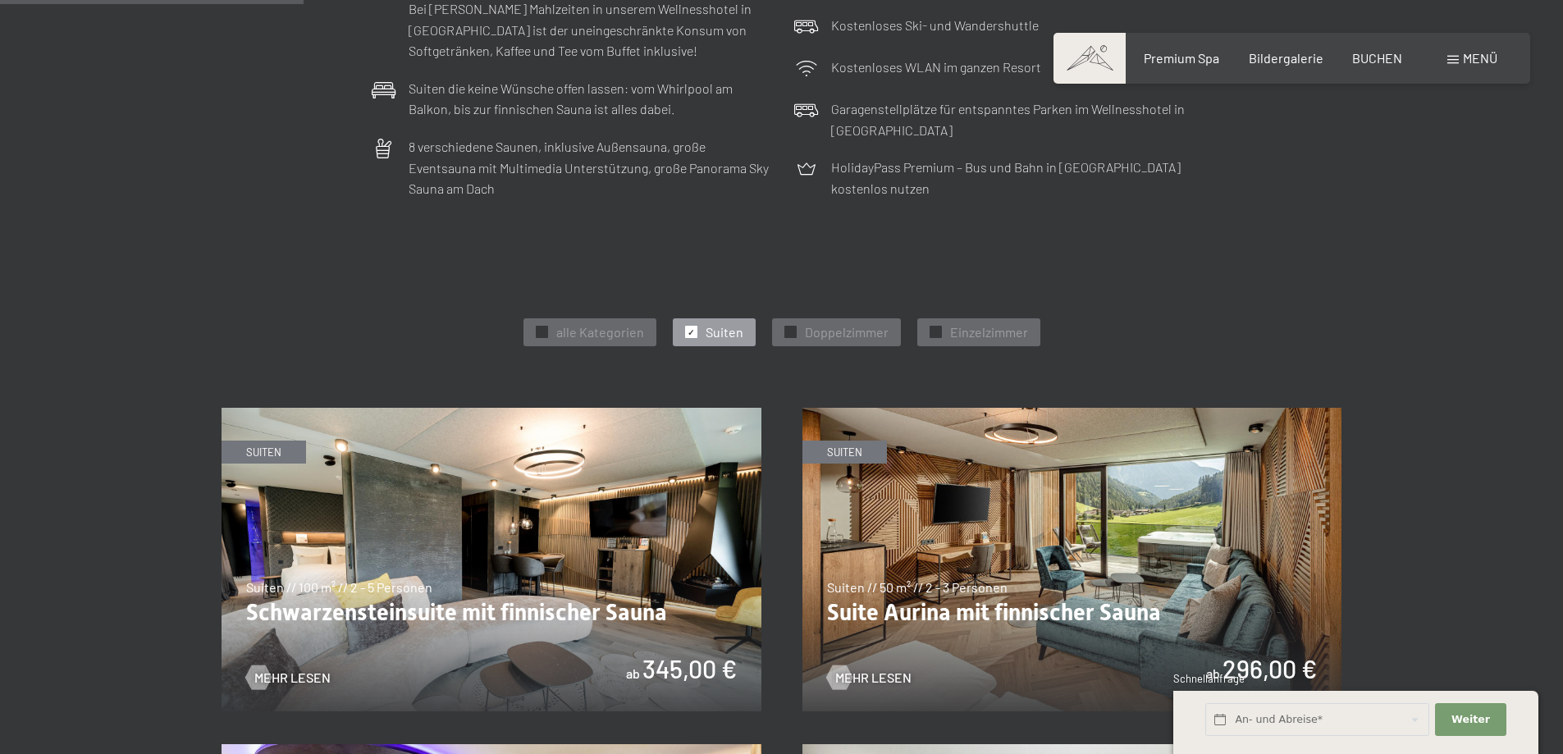
scroll to position [820, 0]
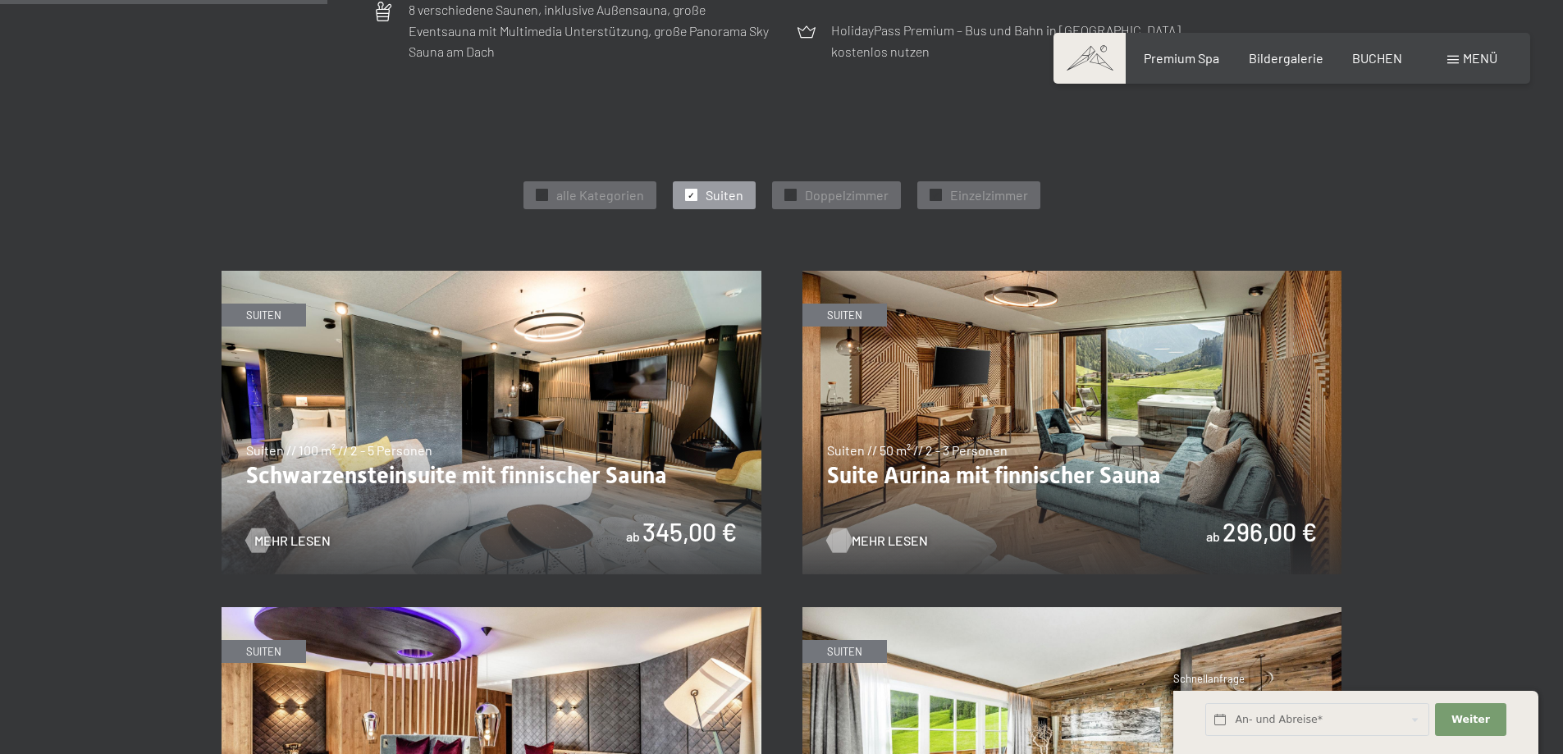
click at [874, 544] on span "Mehr Lesen" at bounding box center [890, 541] width 76 height 18
click at [304, 392] on img at bounding box center [491, 423] width 540 height 304
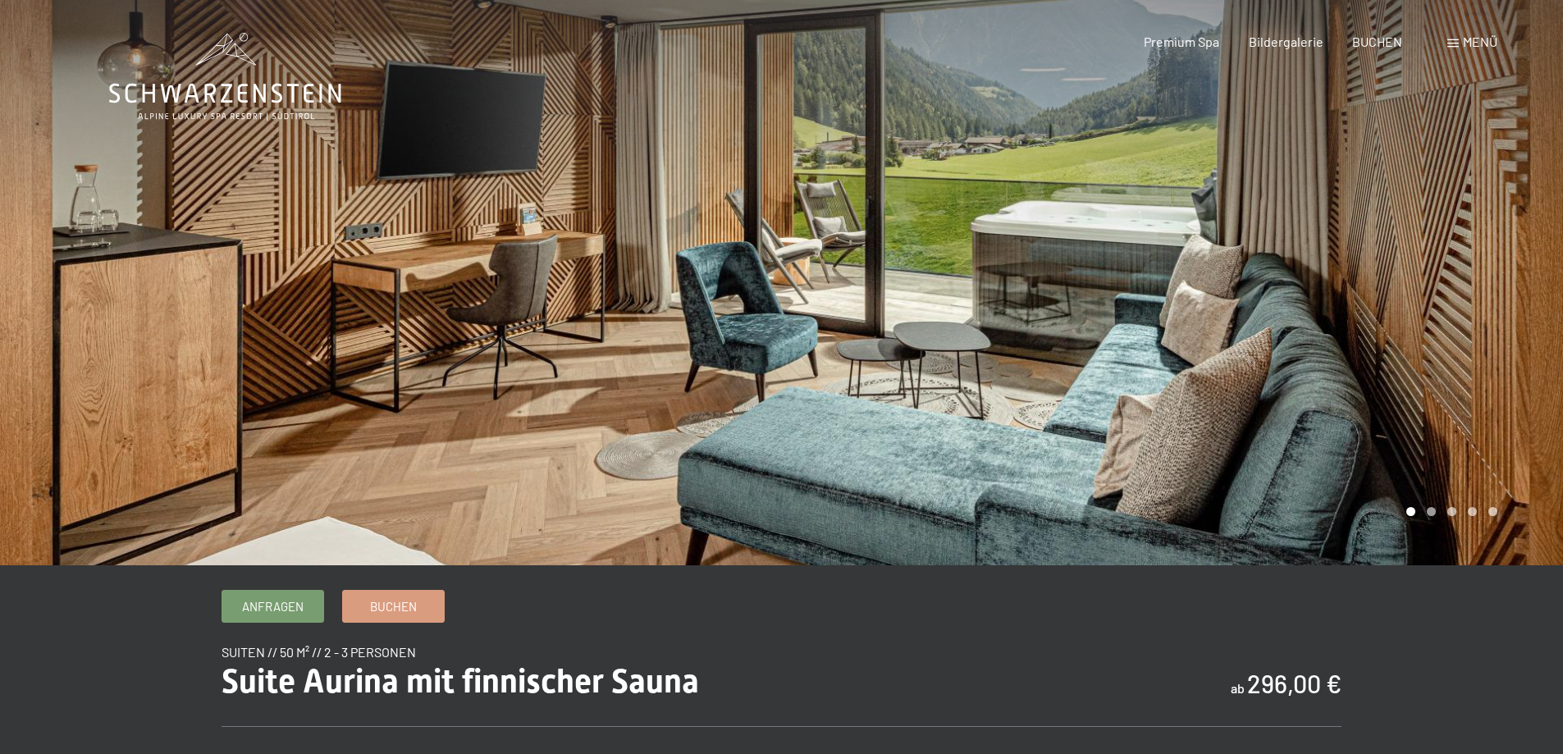
click at [1436, 326] on div at bounding box center [1173, 282] width 782 height 565
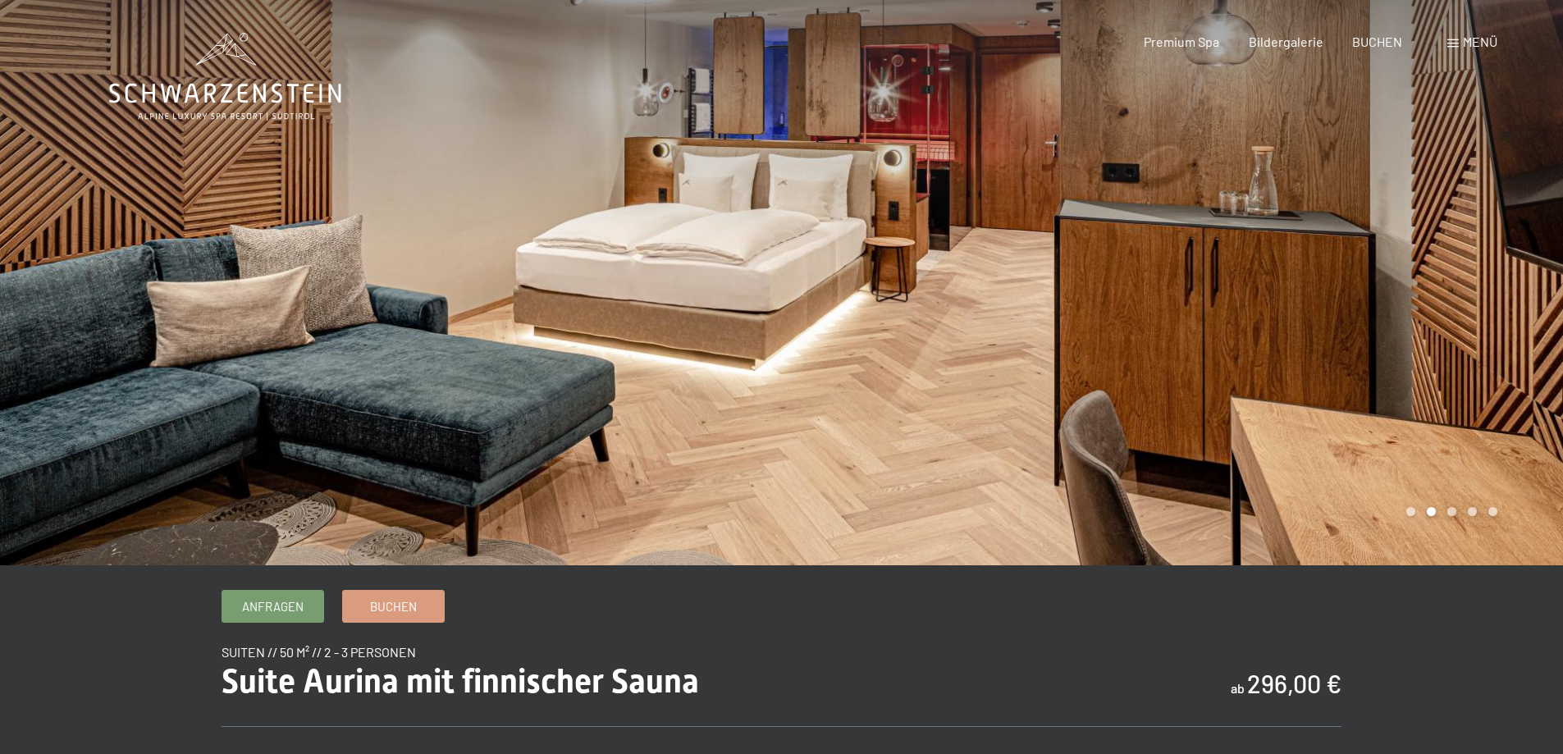
click at [1437, 325] on div at bounding box center [1173, 282] width 782 height 565
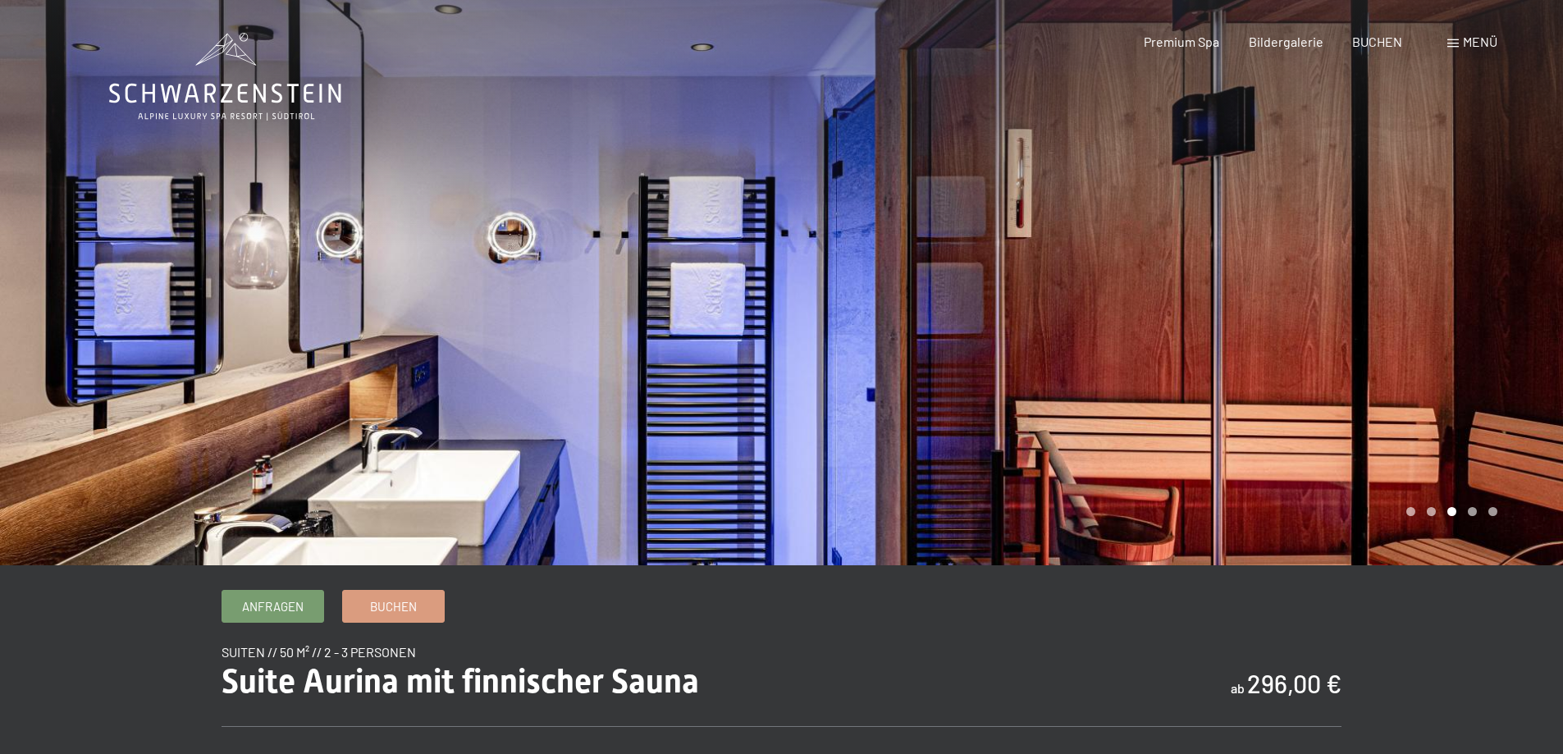
click at [199, 327] on div at bounding box center [391, 282] width 782 height 565
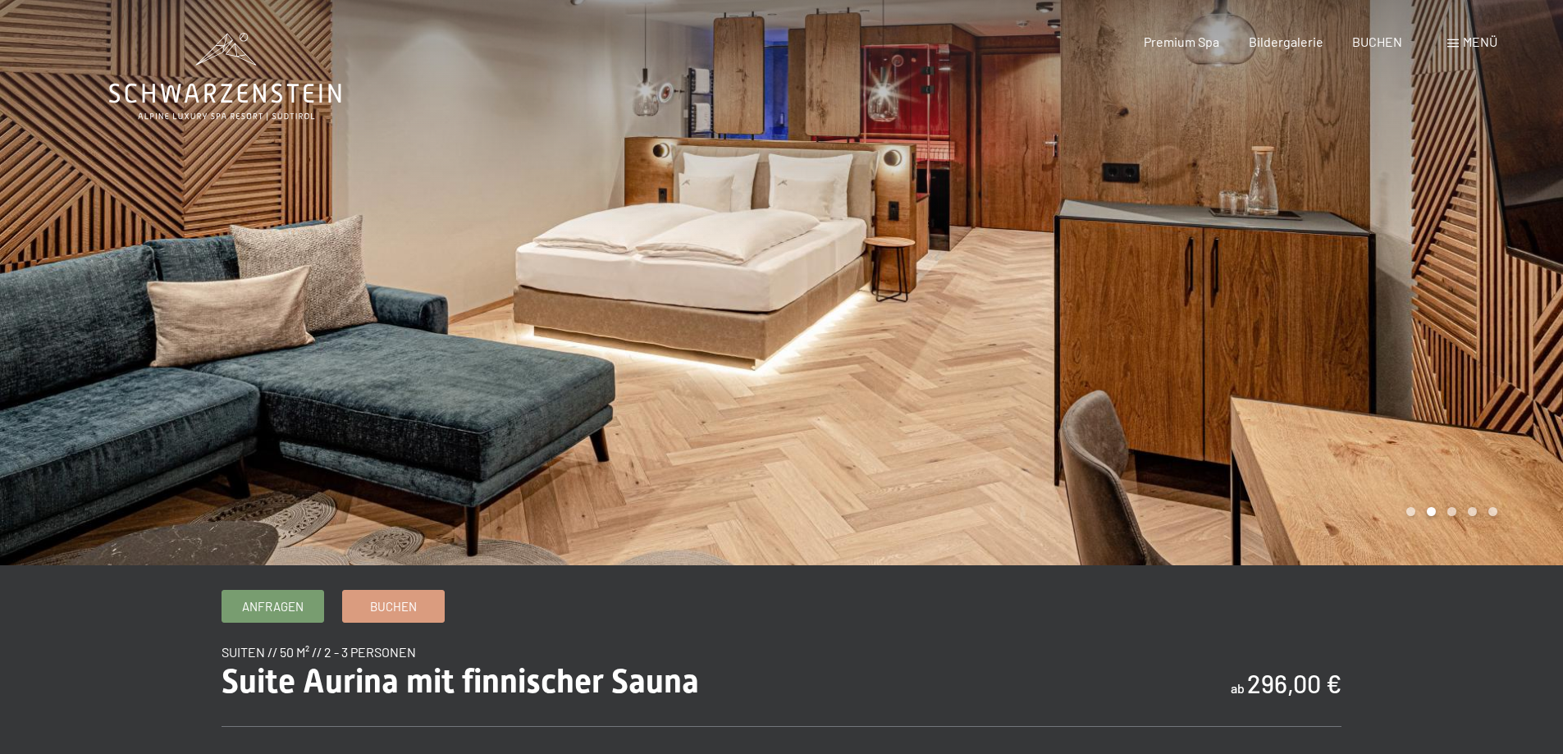
click at [1411, 322] on div at bounding box center [1173, 282] width 782 height 565
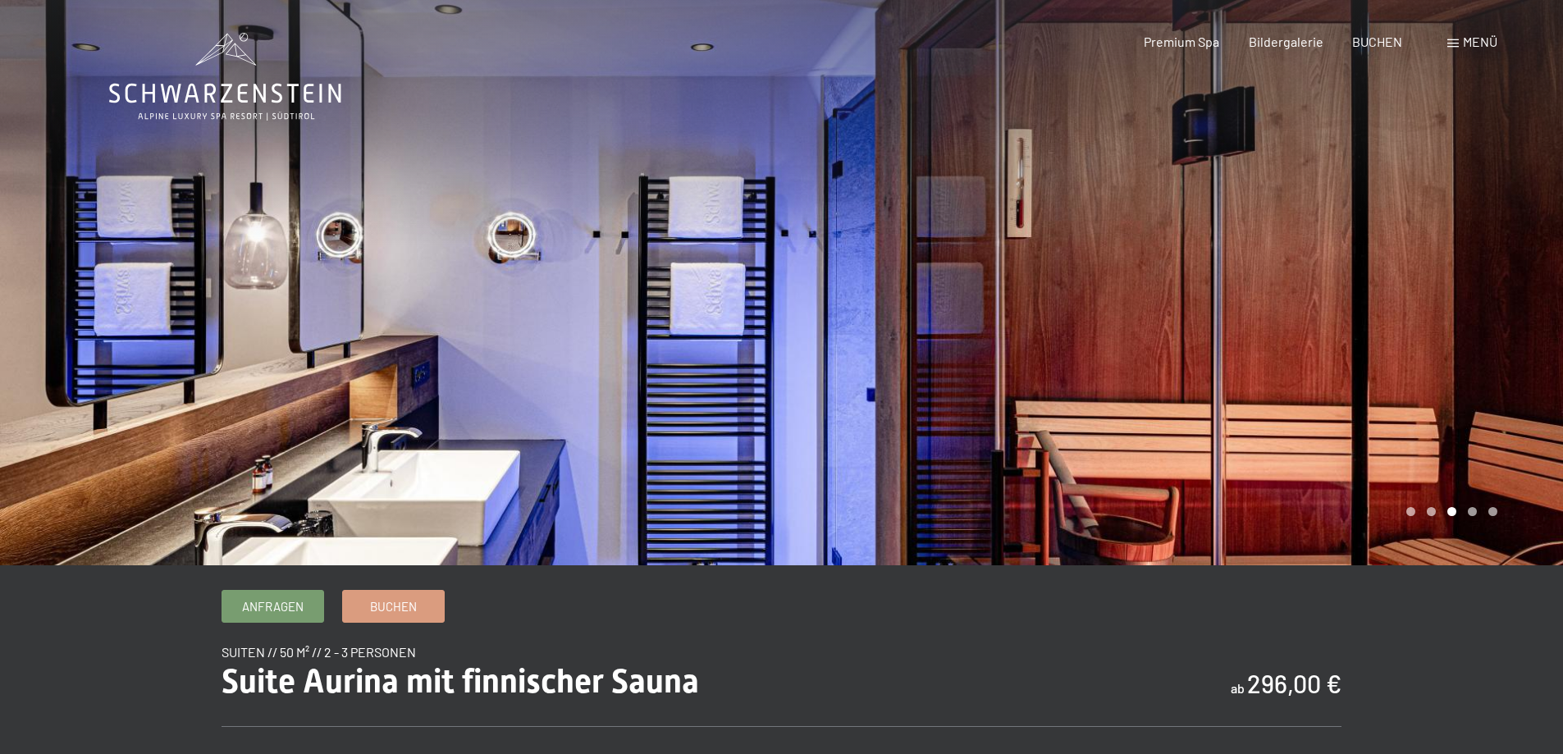
click at [1411, 322] on div at bounding box center [1173, 282] width 782 height 565
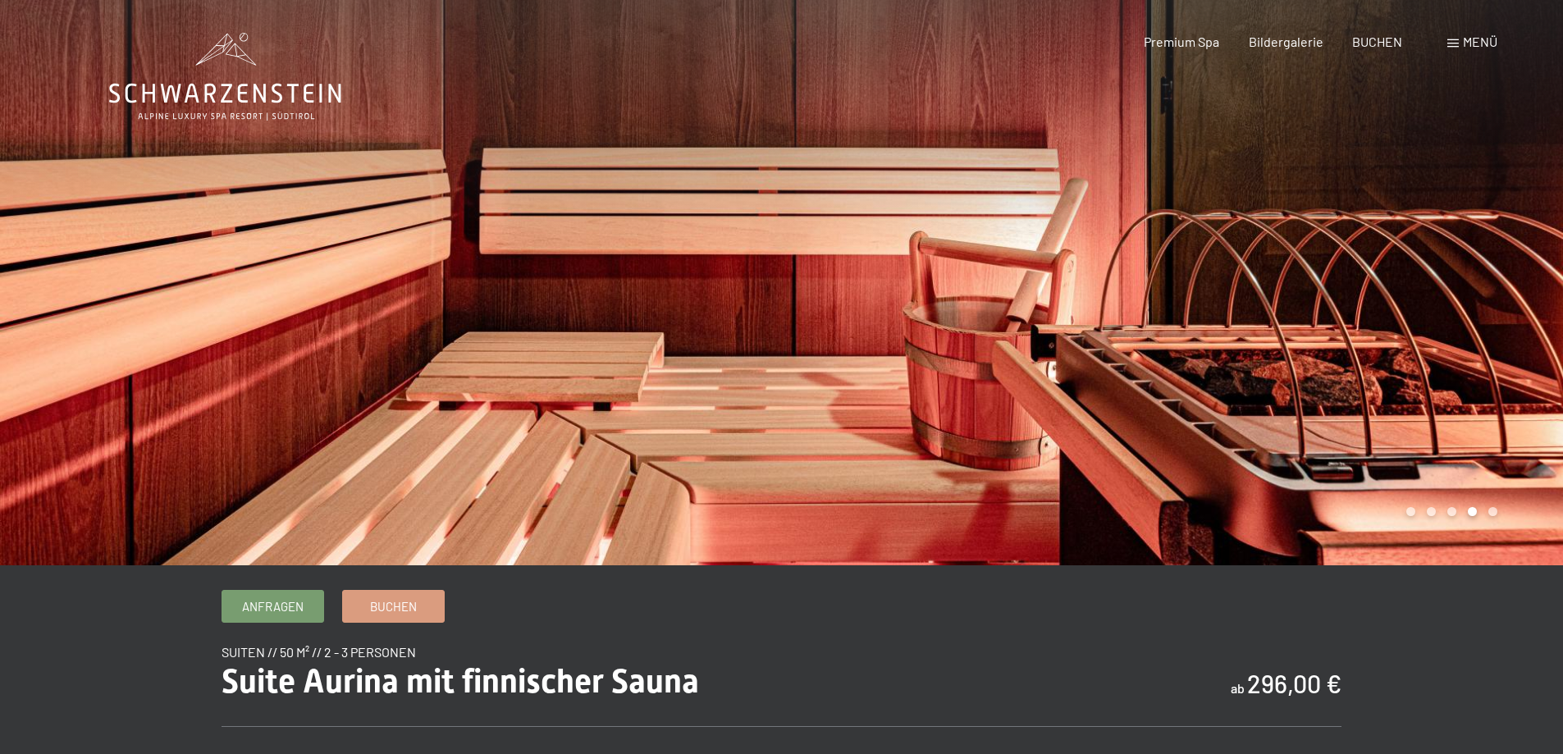
click at [1411, 322] on div at bounding box center [1173, 282] width 782 height 565
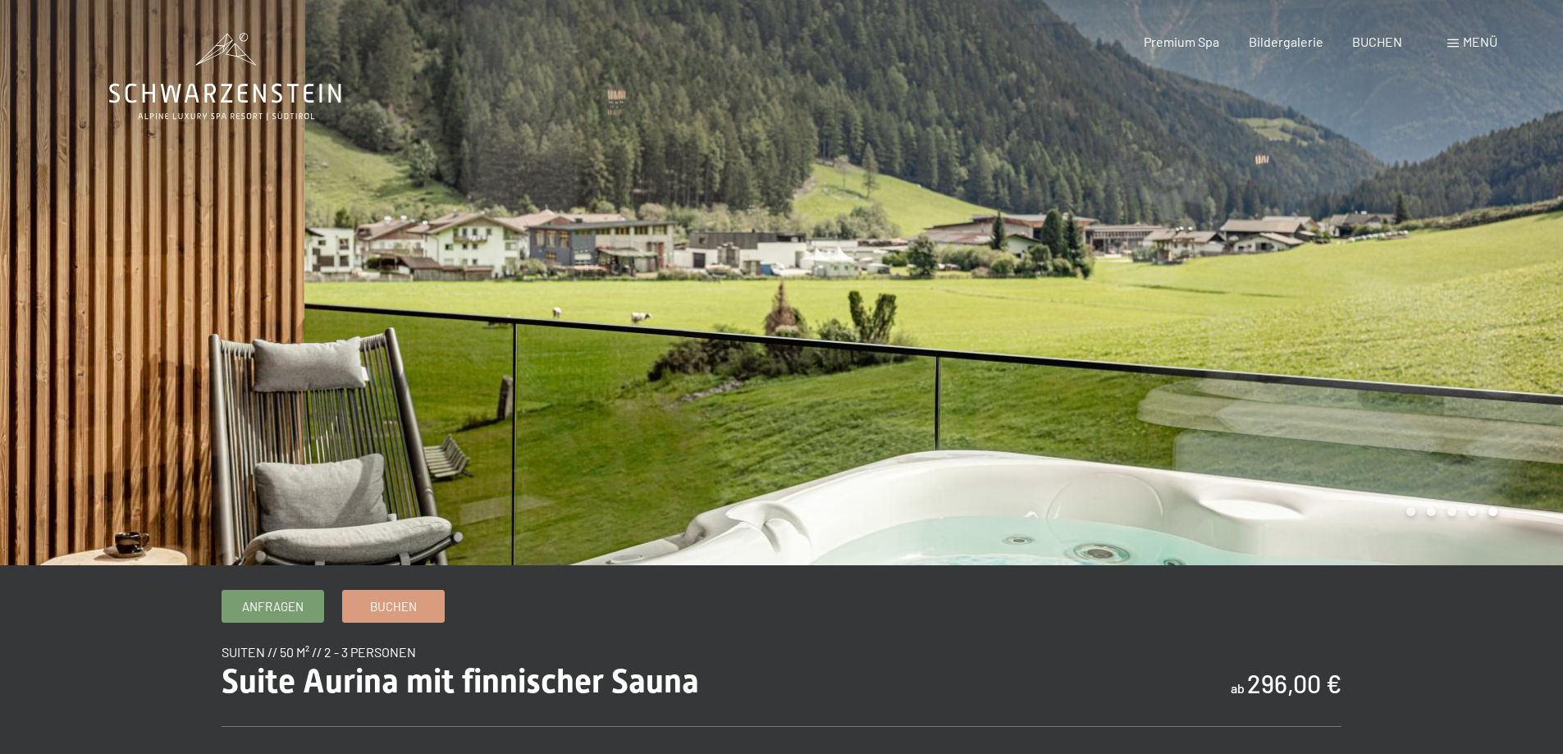
click at [1411, 322] on div at bounding box center [1173, 282] width 782 height 565
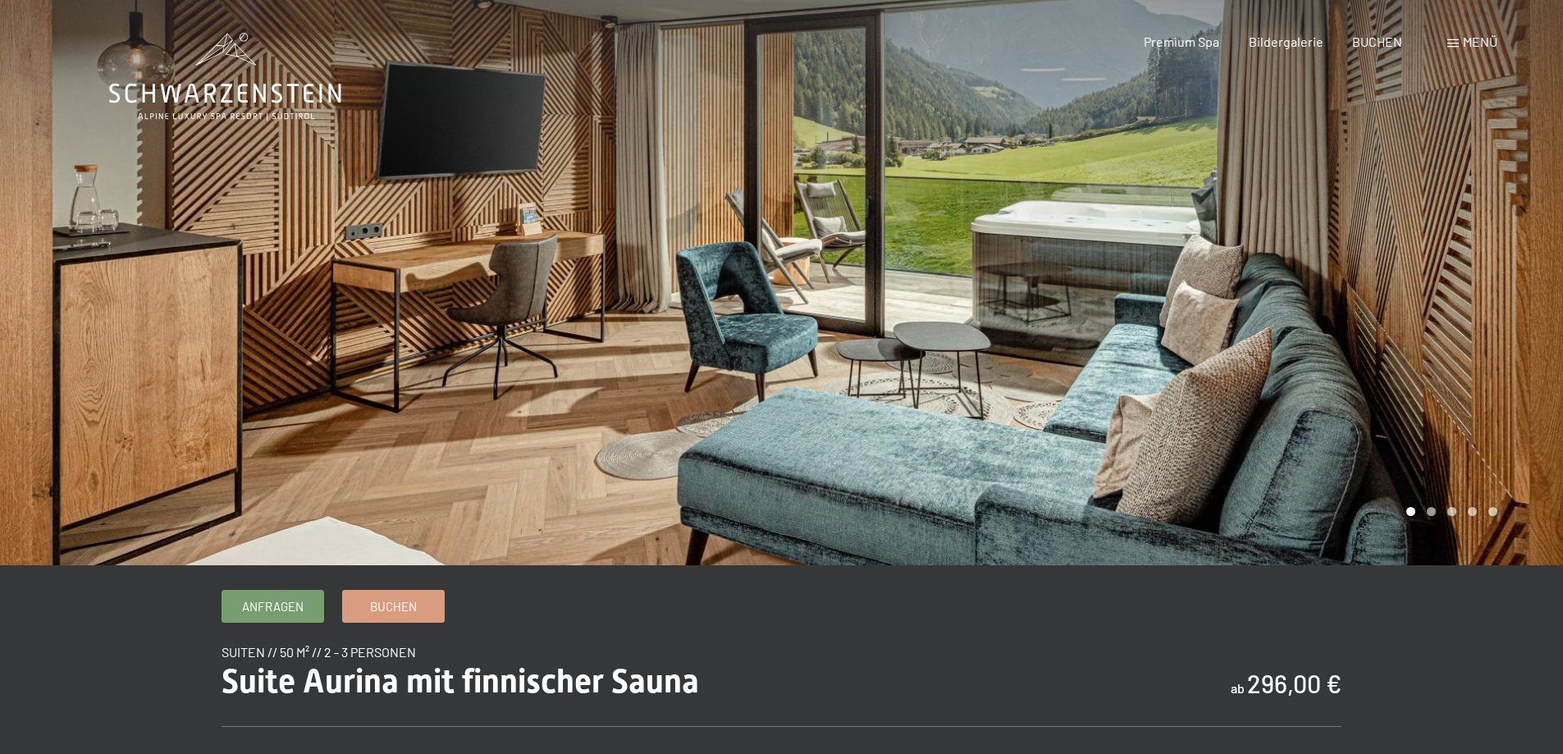
click at [1411, 322] on div at bounding box center [1173, 282] width 782 height 565
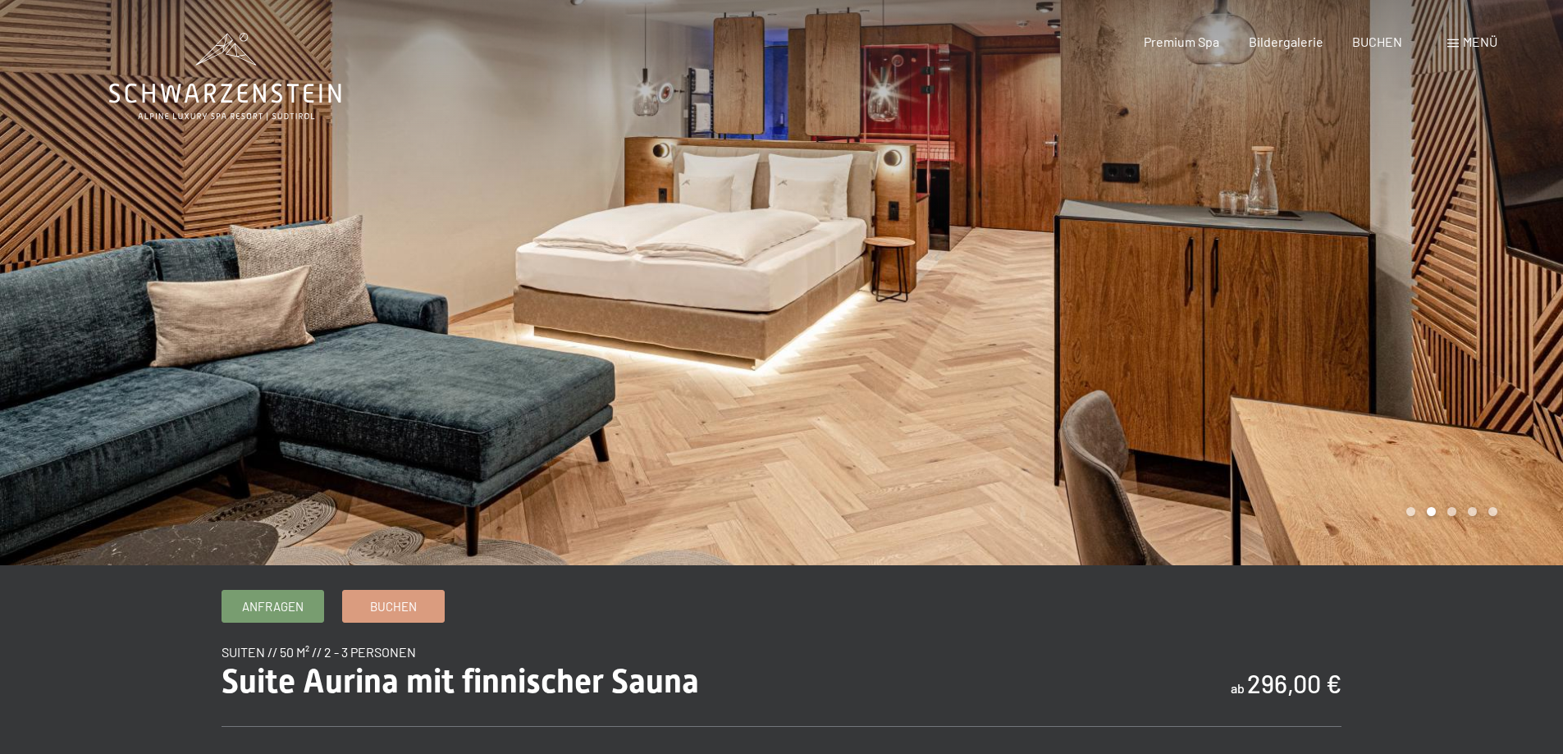
click at [255, 338] on div at bounding box center [391, 282] width 782 height 565
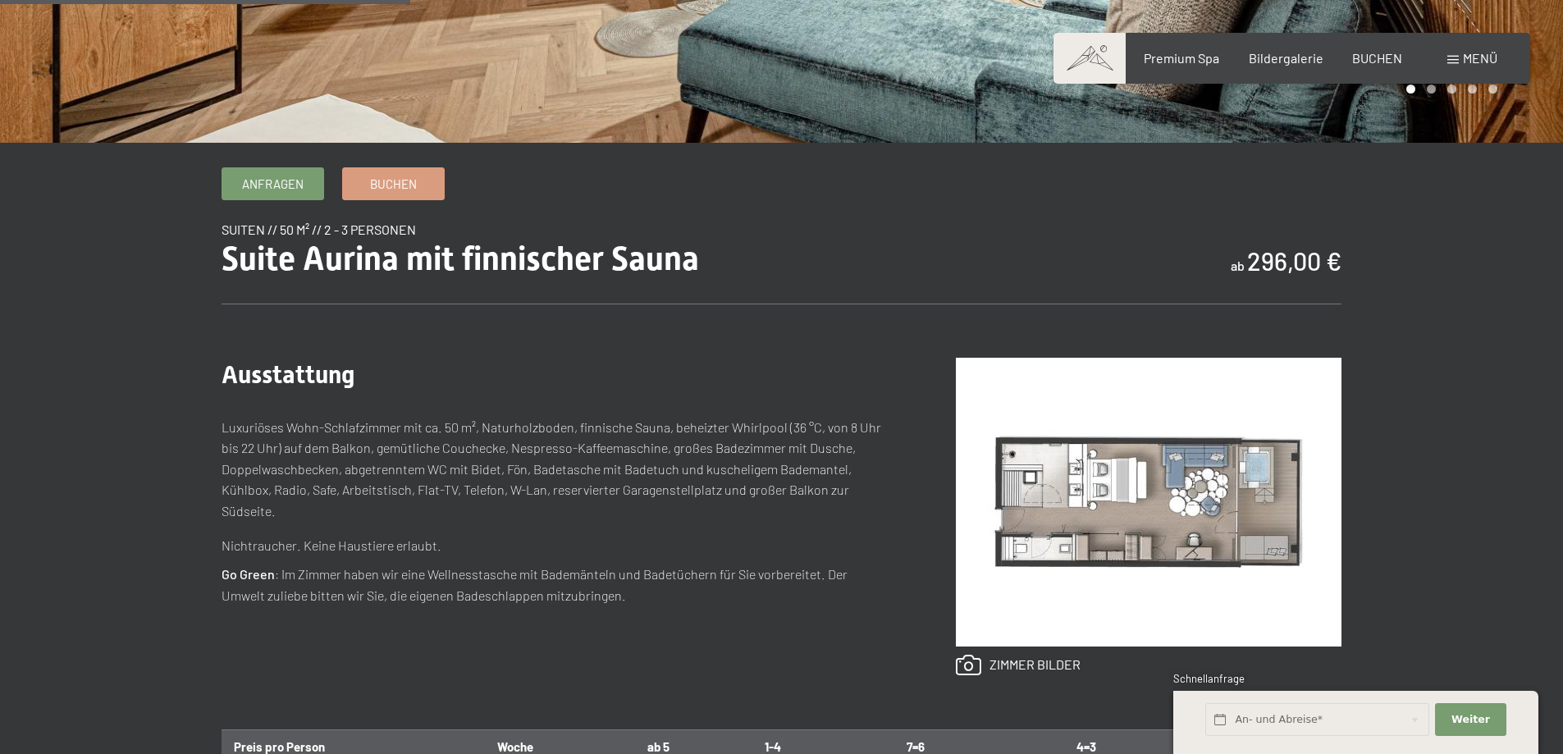
scroll to position [547, 0]
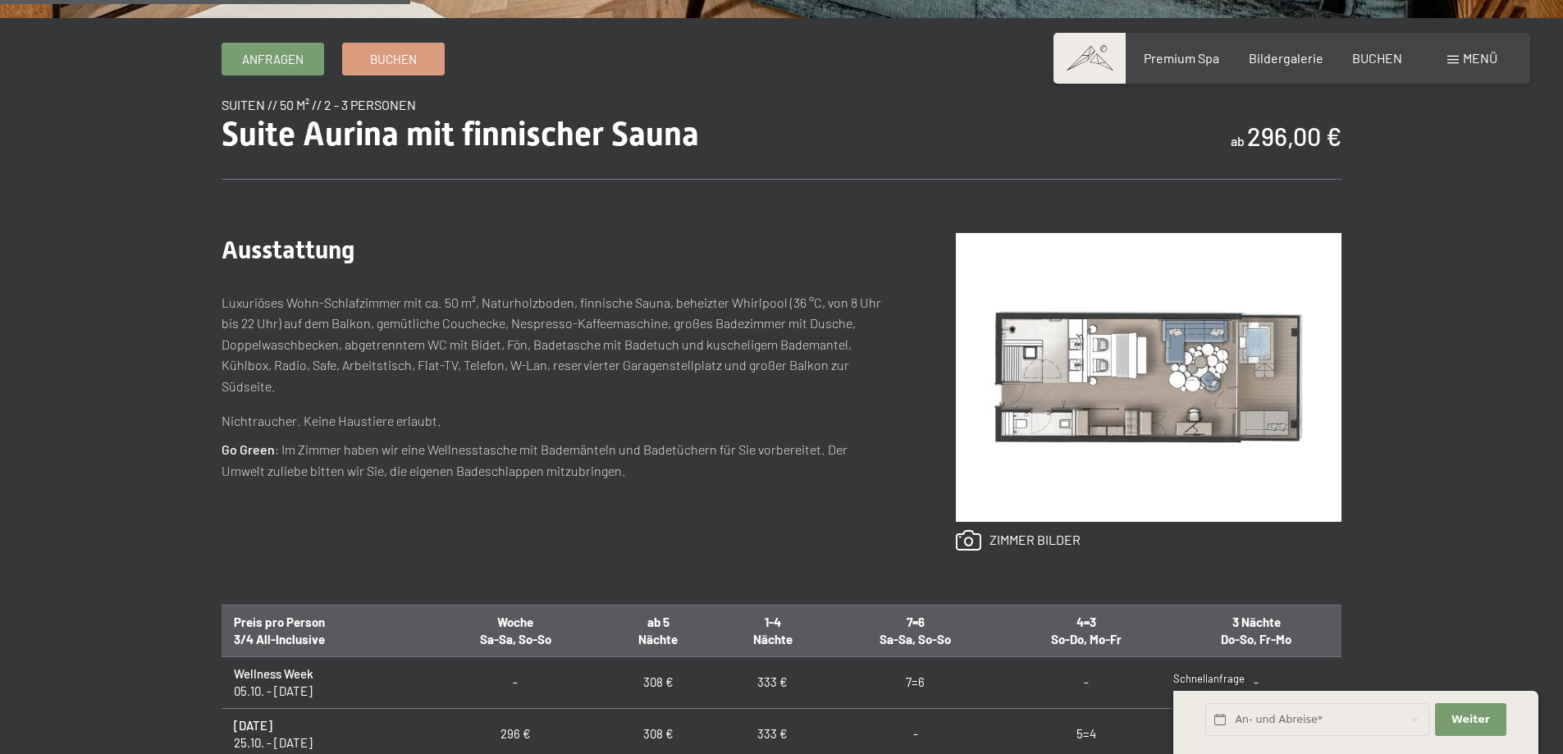
click at [1169, 337] on img at bounding box center [1149, 377] width 386 height 289
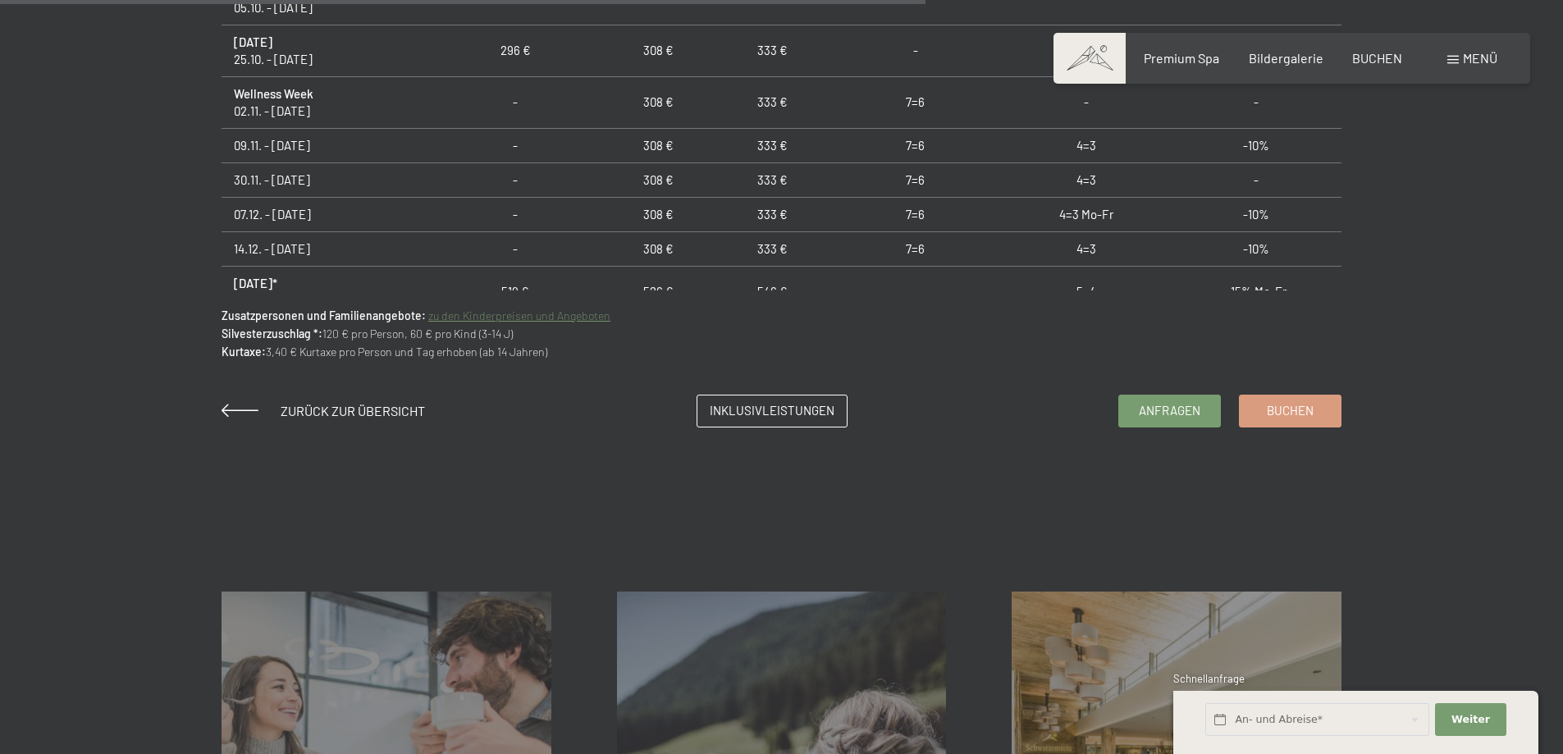
scroll to position [1504, 0]
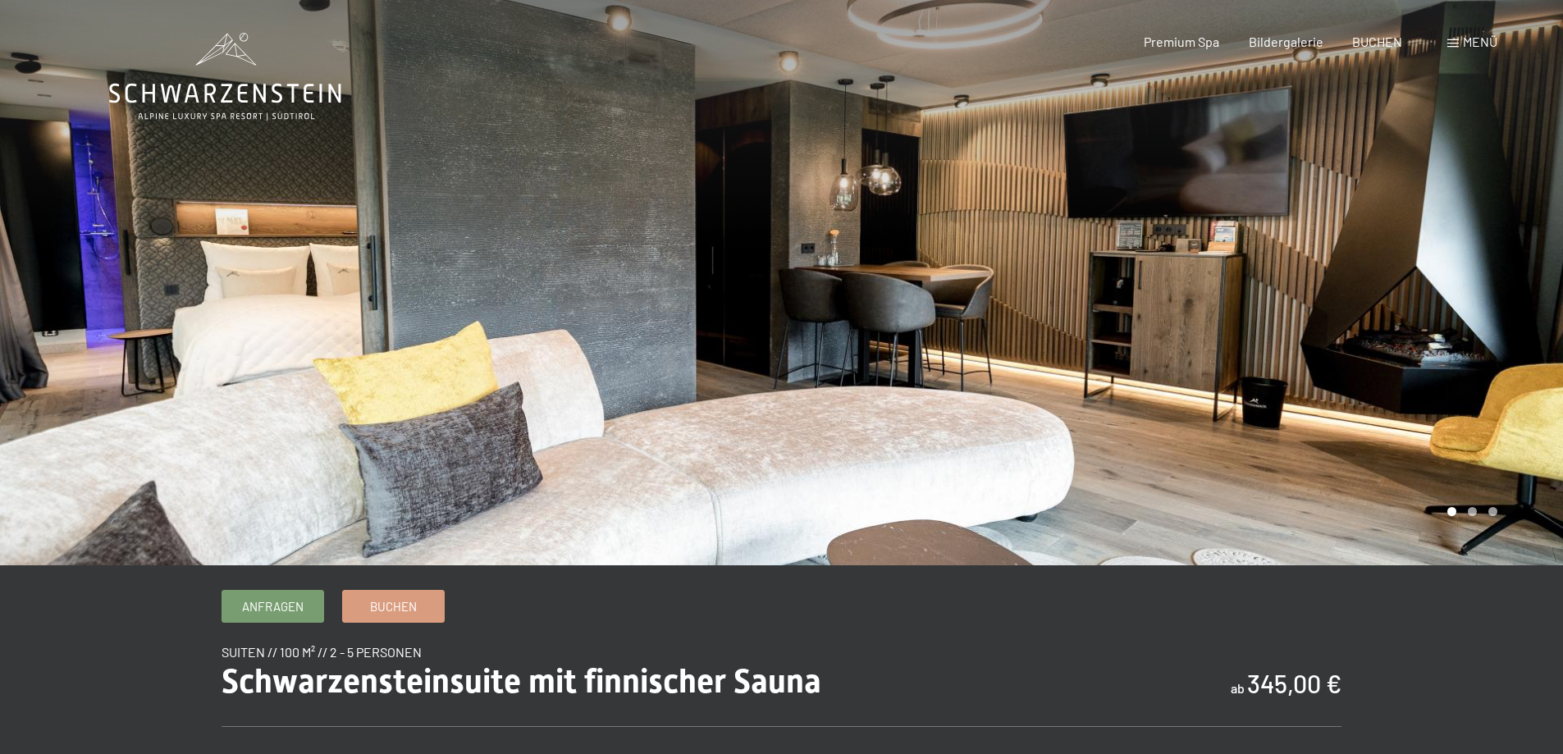
click at [1289, 304] on div at bounding box center [1173, 282] width 782 height 565
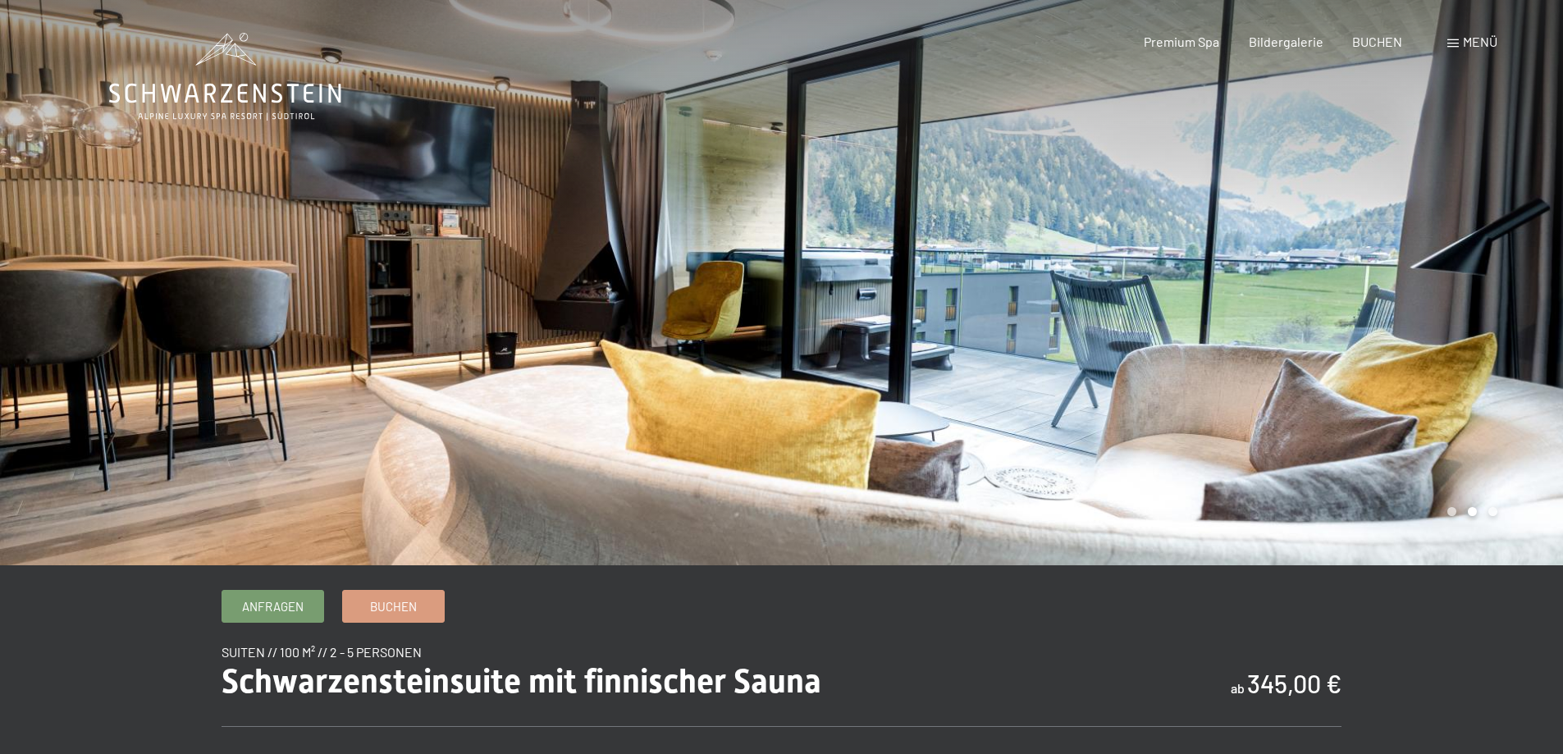
click at [1359, 306] on div at bounding box center [1173, 282] width 782 height 565
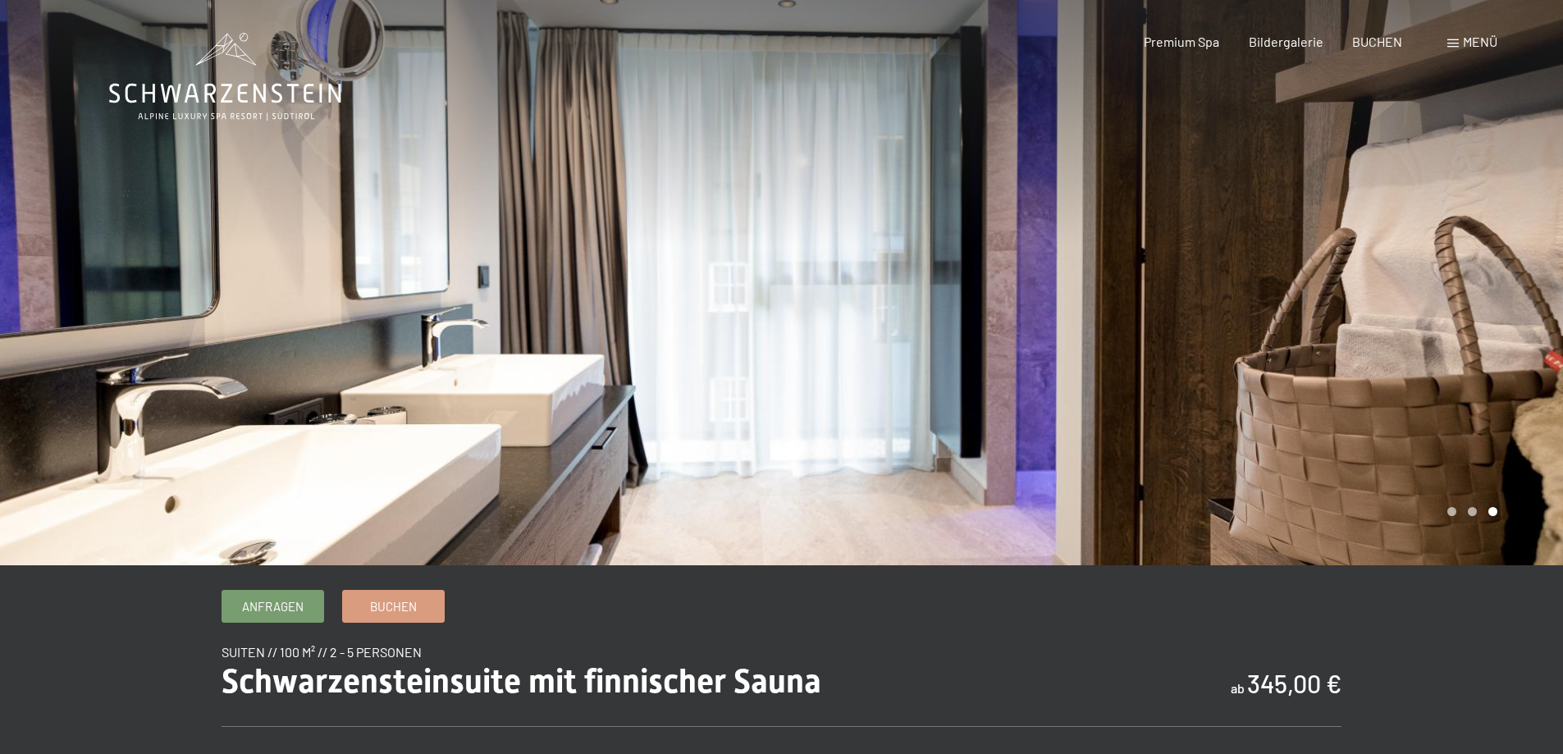
click at [1359, 306] on div at bounding box center [1173, 282] width 782 height 565
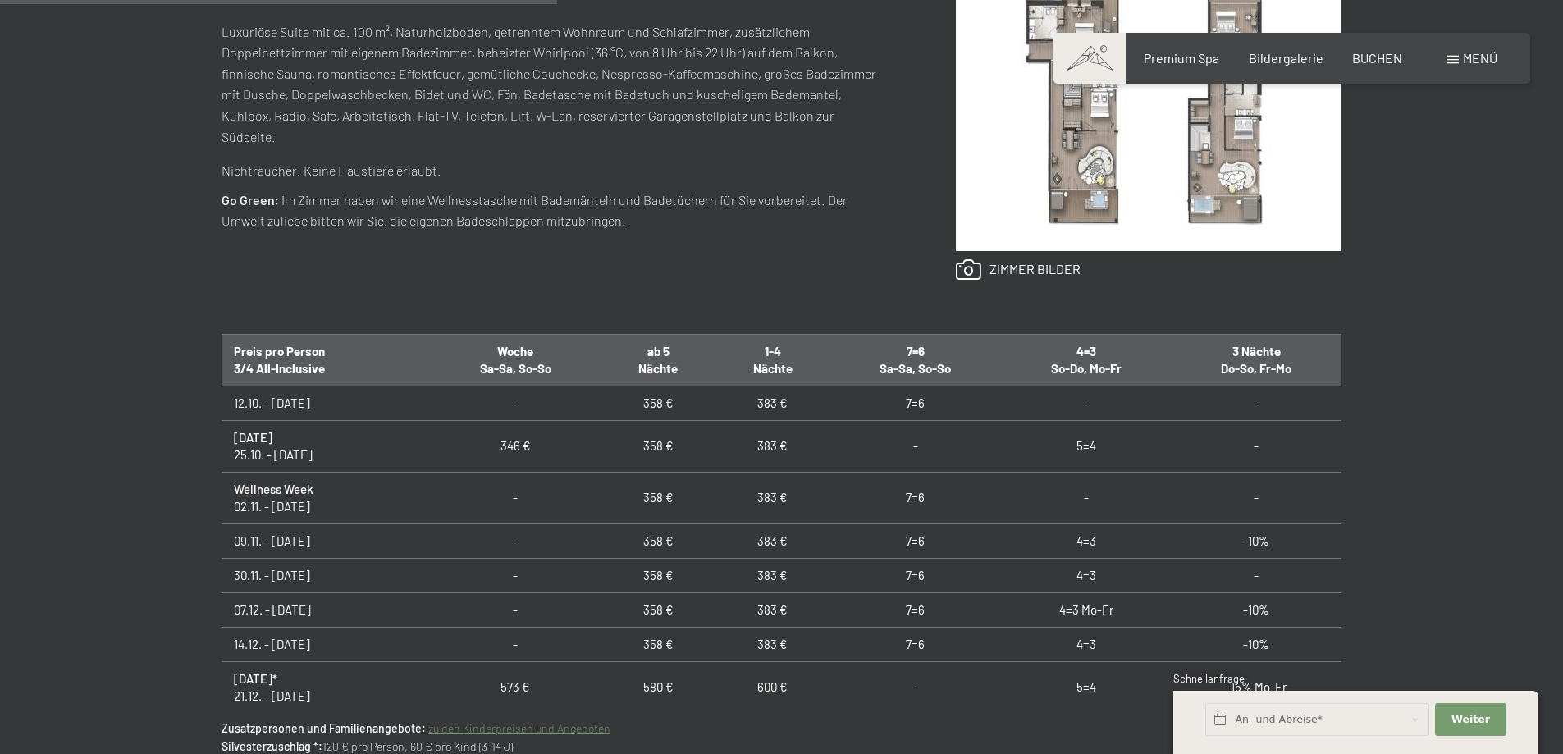
scroll to position [820, 0]
click at [1142, 197] on img at bounding box center [1149, 104] width 386 height 289
